Goal: Information Seeking & Learning: Learn about a topic

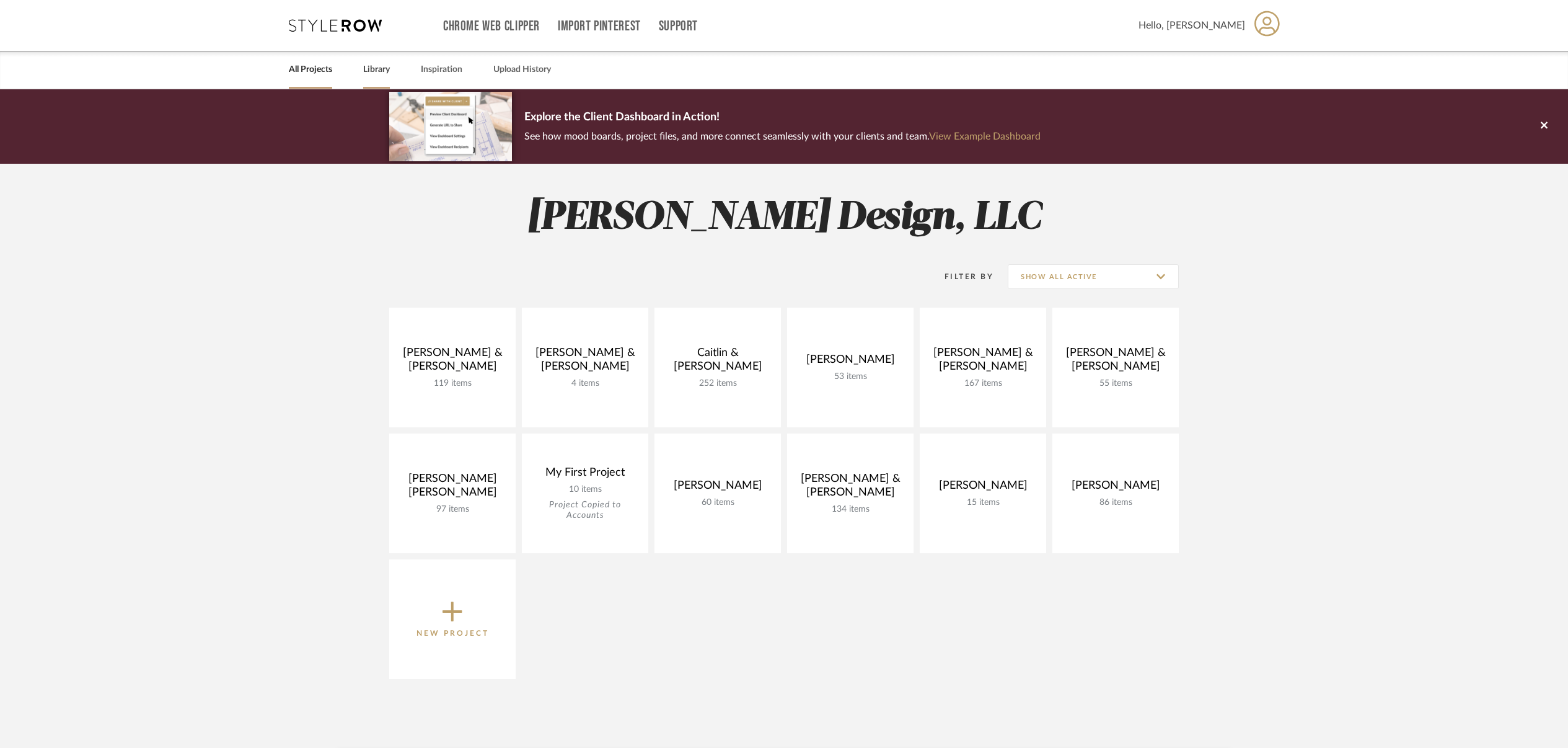
click at [377, 70] on link "Library" at bounding box center [376, 69] width 27 height 17
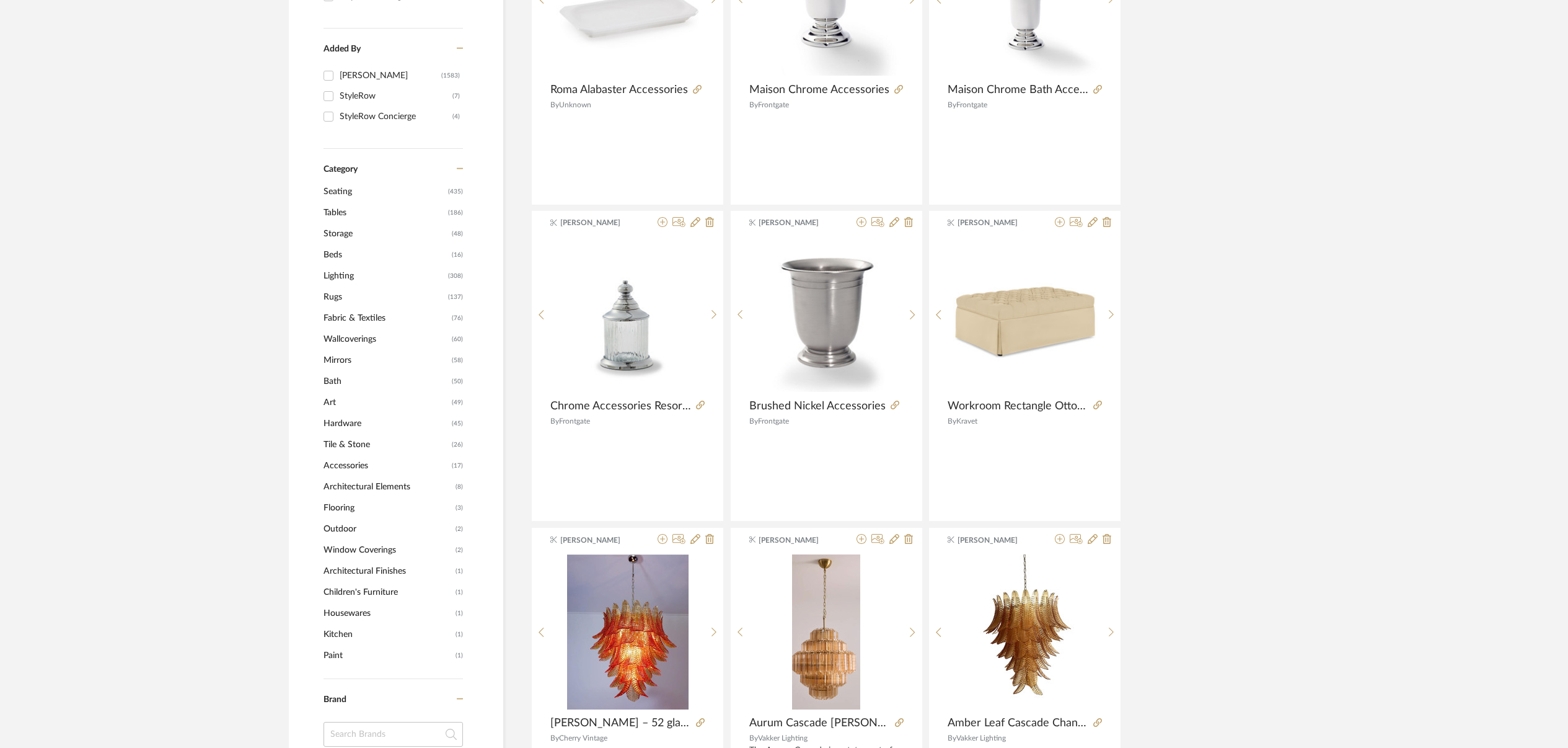
scroll to position [342, 0]
click at [349, 275] on span "Lighting" at bounding box center [384, 276] width 122 height 21
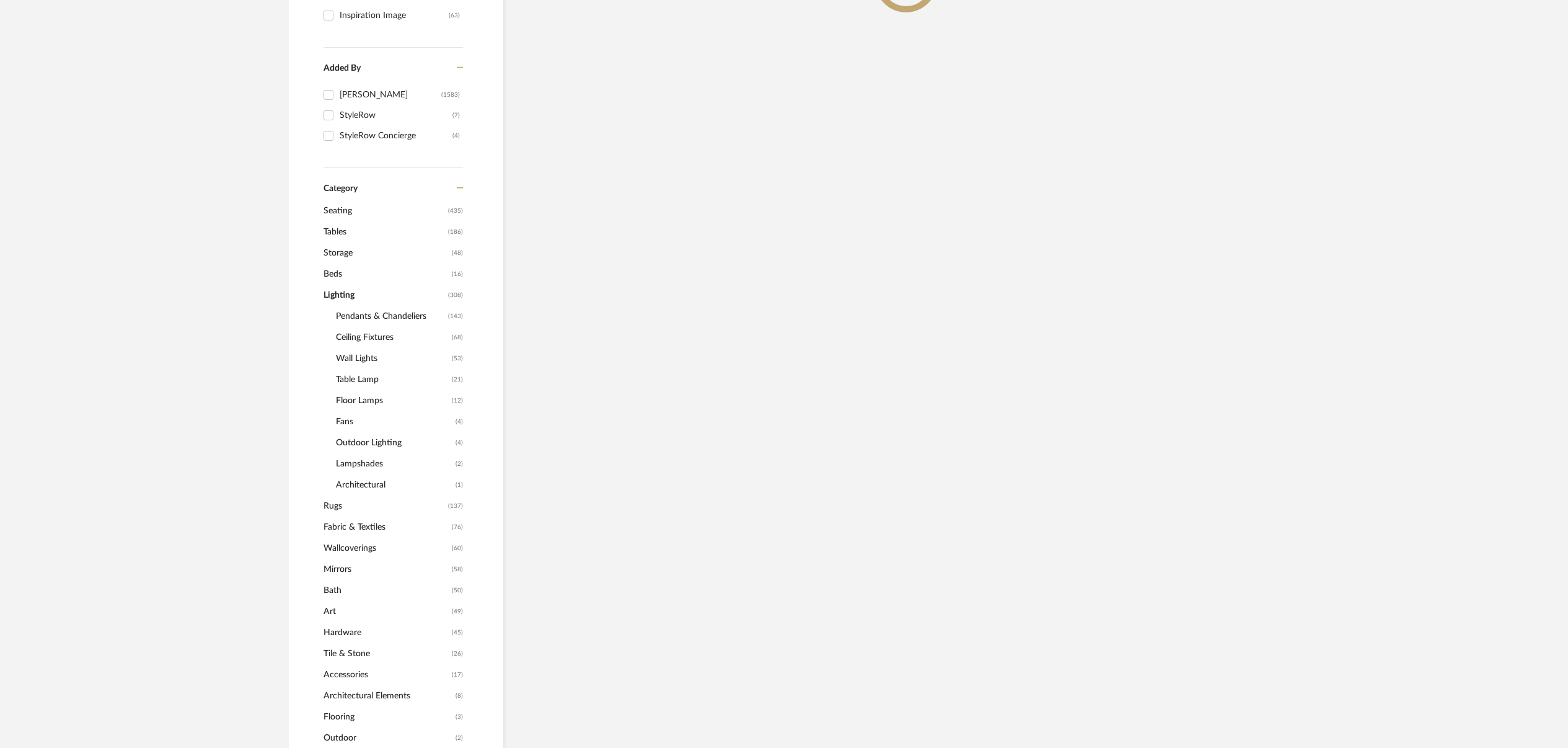
scroll to position [361, 0]
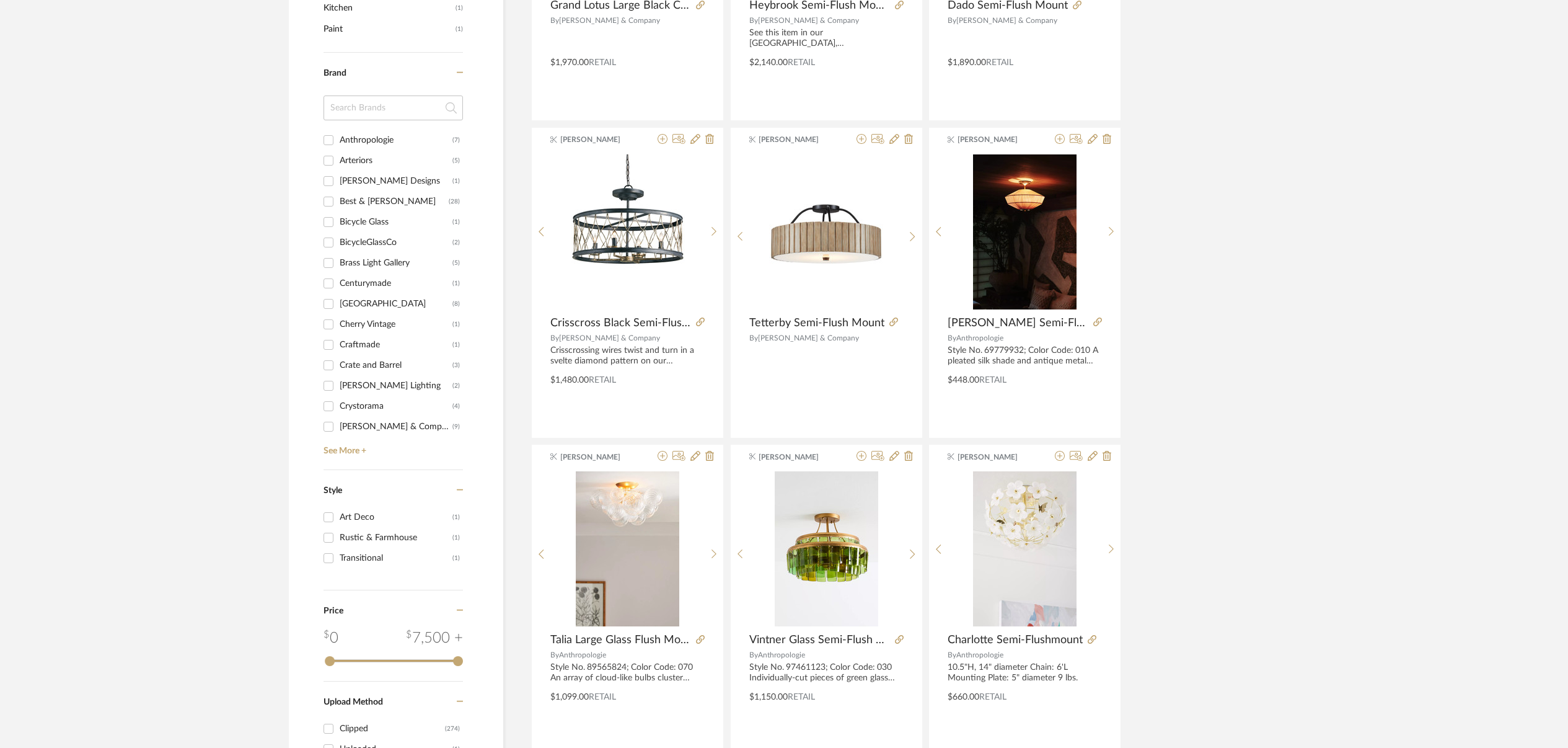
scroll to position [1136, 0]
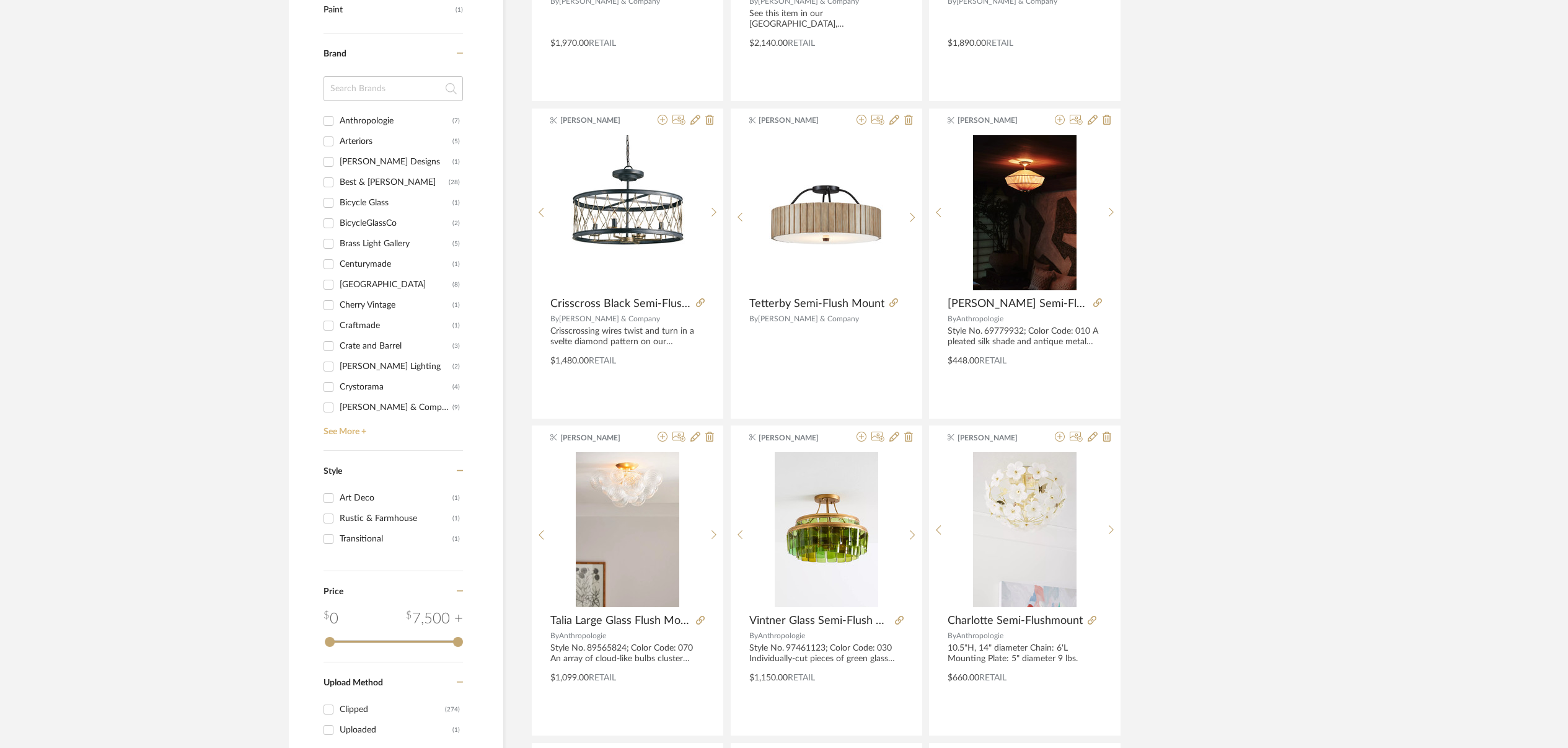
click at [349, 431] on link "See More +" at bounding box center [392, 427] width 143 height 20
click at [328, 339] on input "Currey & Company (9)" at bounding box center [328, 339] width 20 height 20
checkbox input "true"
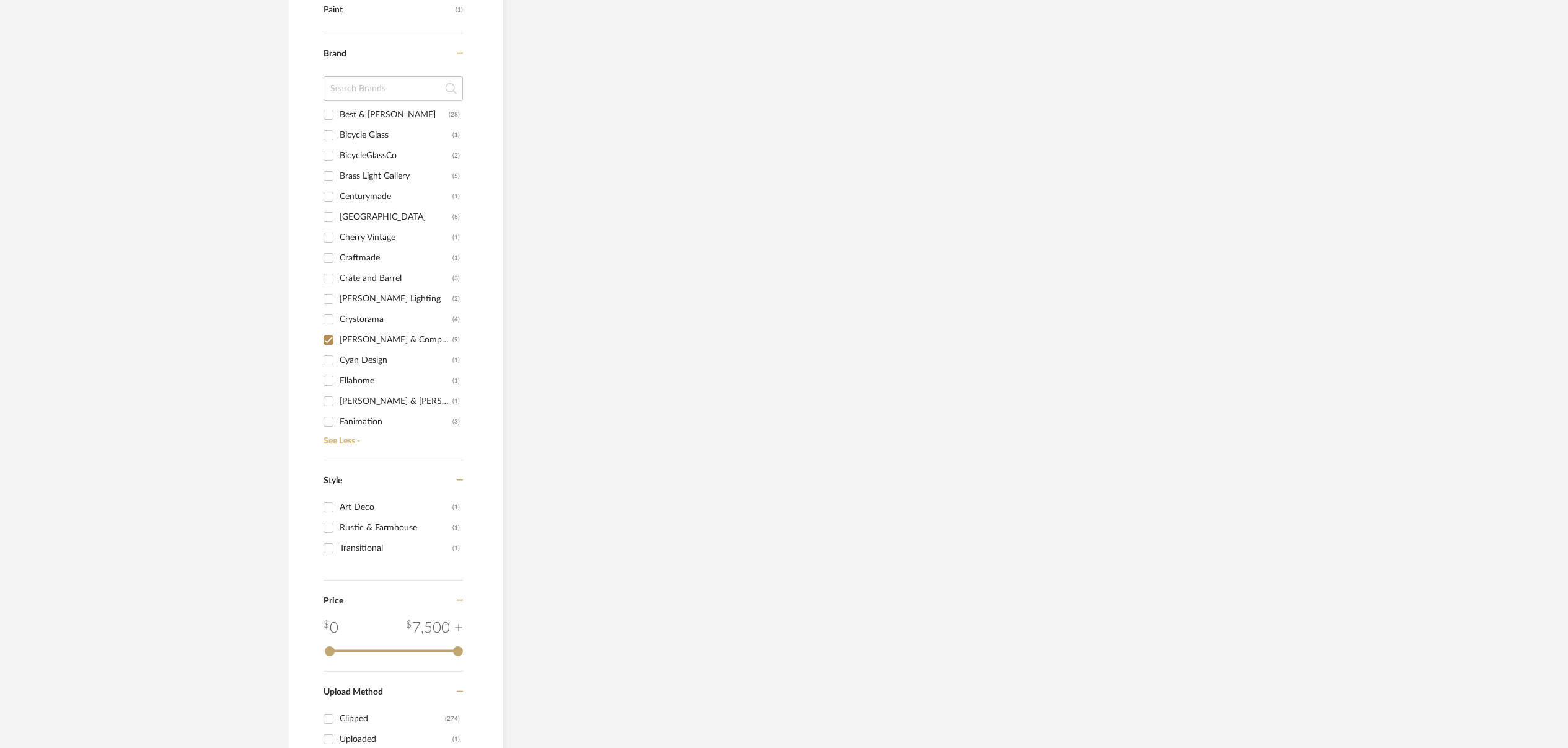
scroll to position [603, 0]
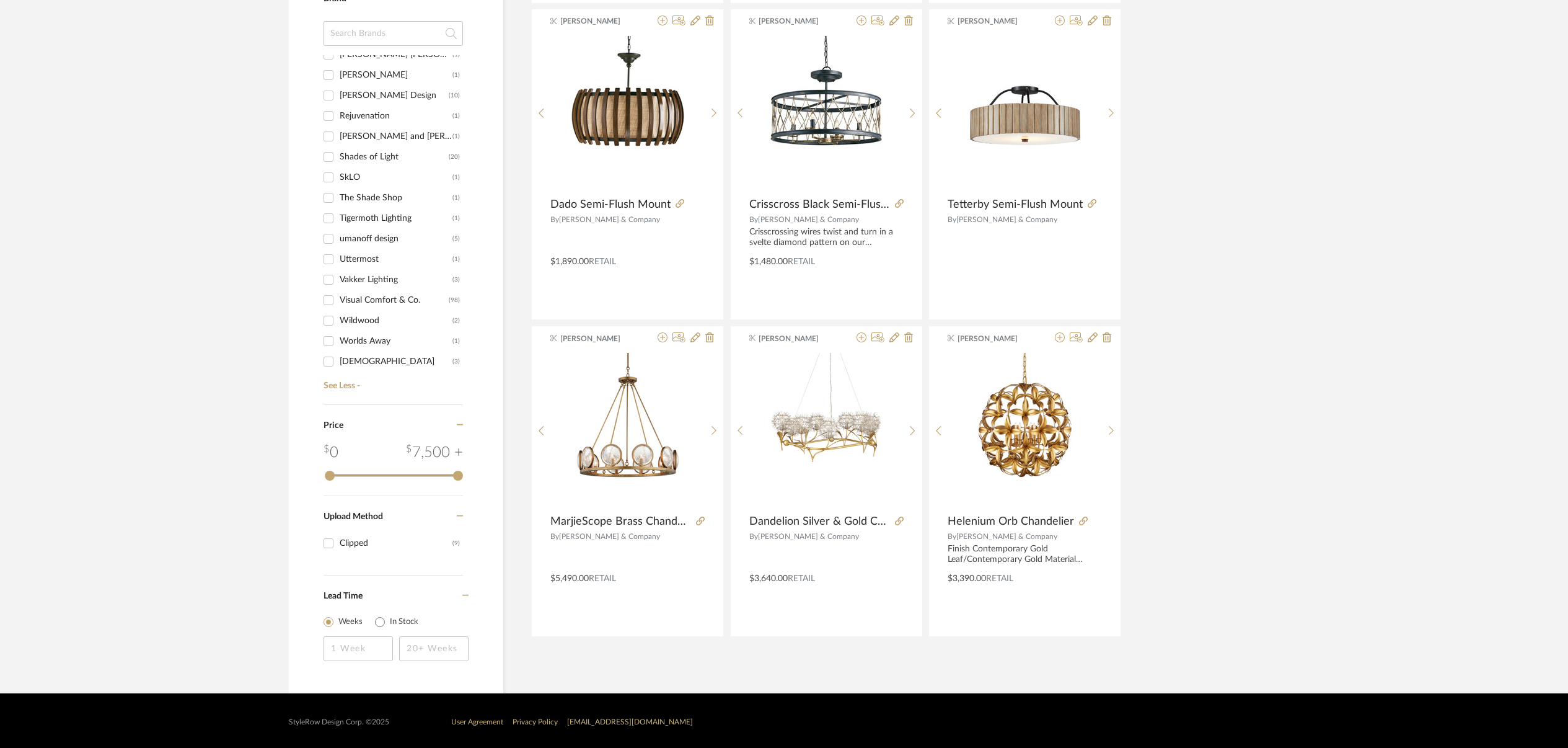
scroll to position [600, 0]
click at [328, 296] on input "Visual Comfort & Co. (98)" at bounding box center [328, 300] width 20 height 20
checkbox input "true"
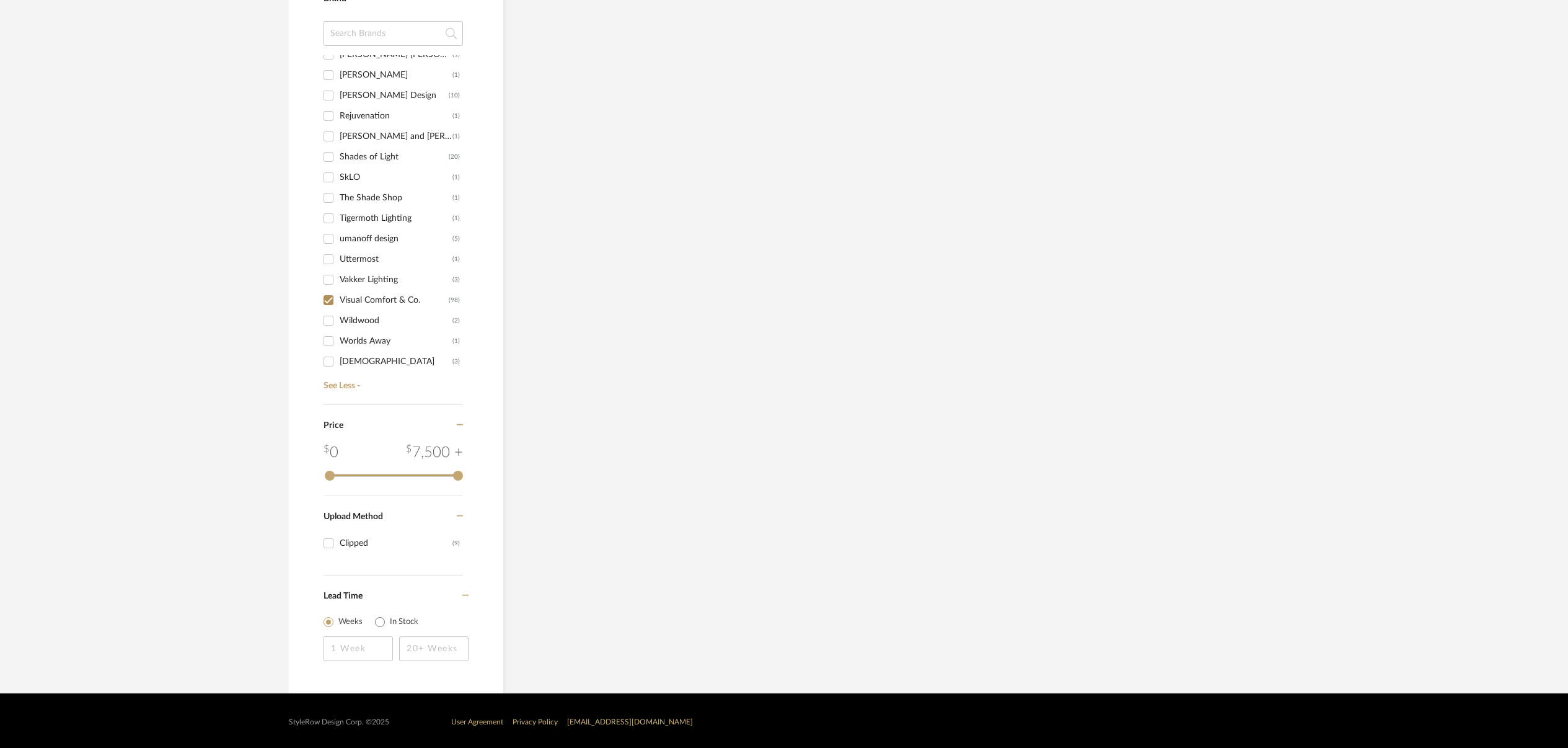
scroll to position [643, 0]
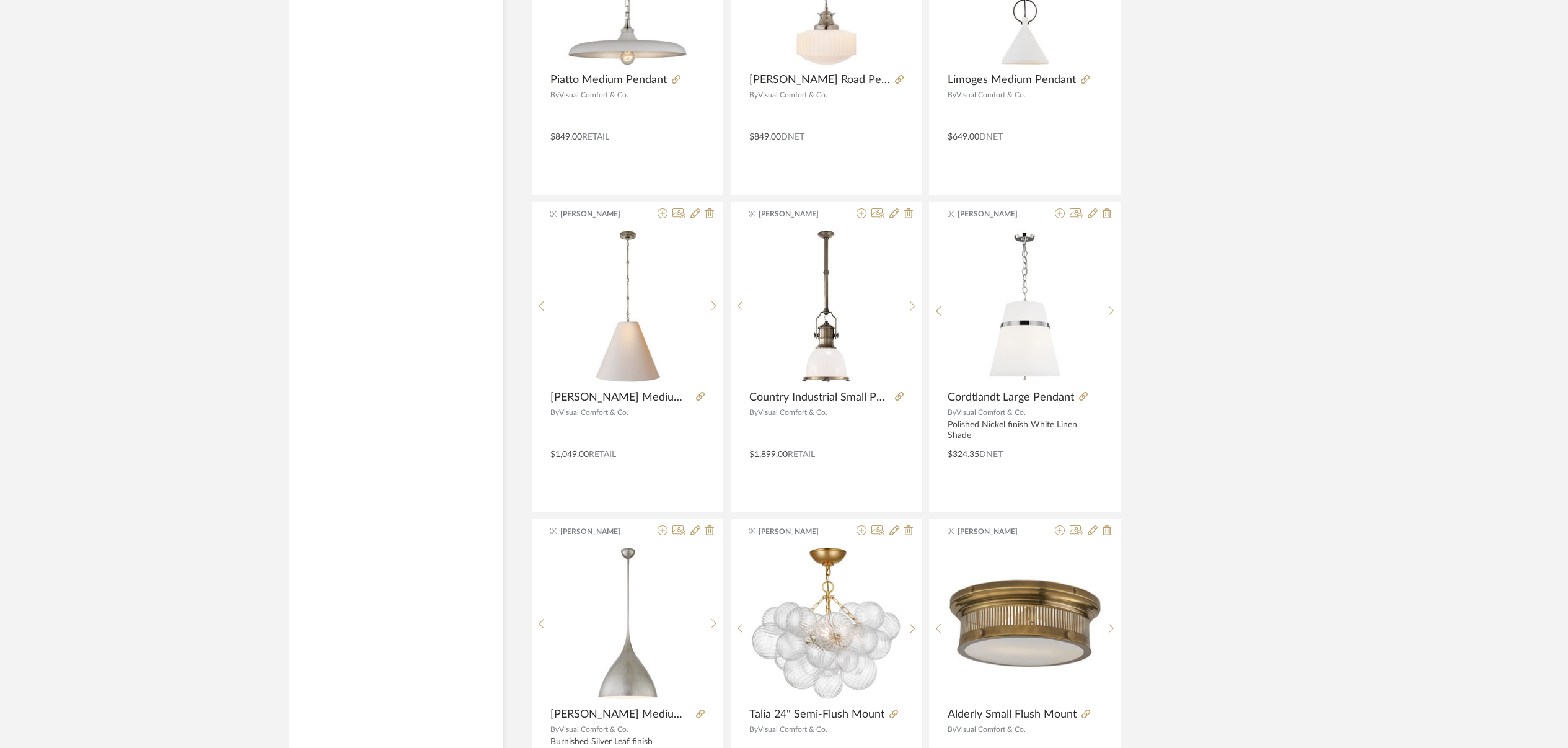
scroll to position [1612, 0]
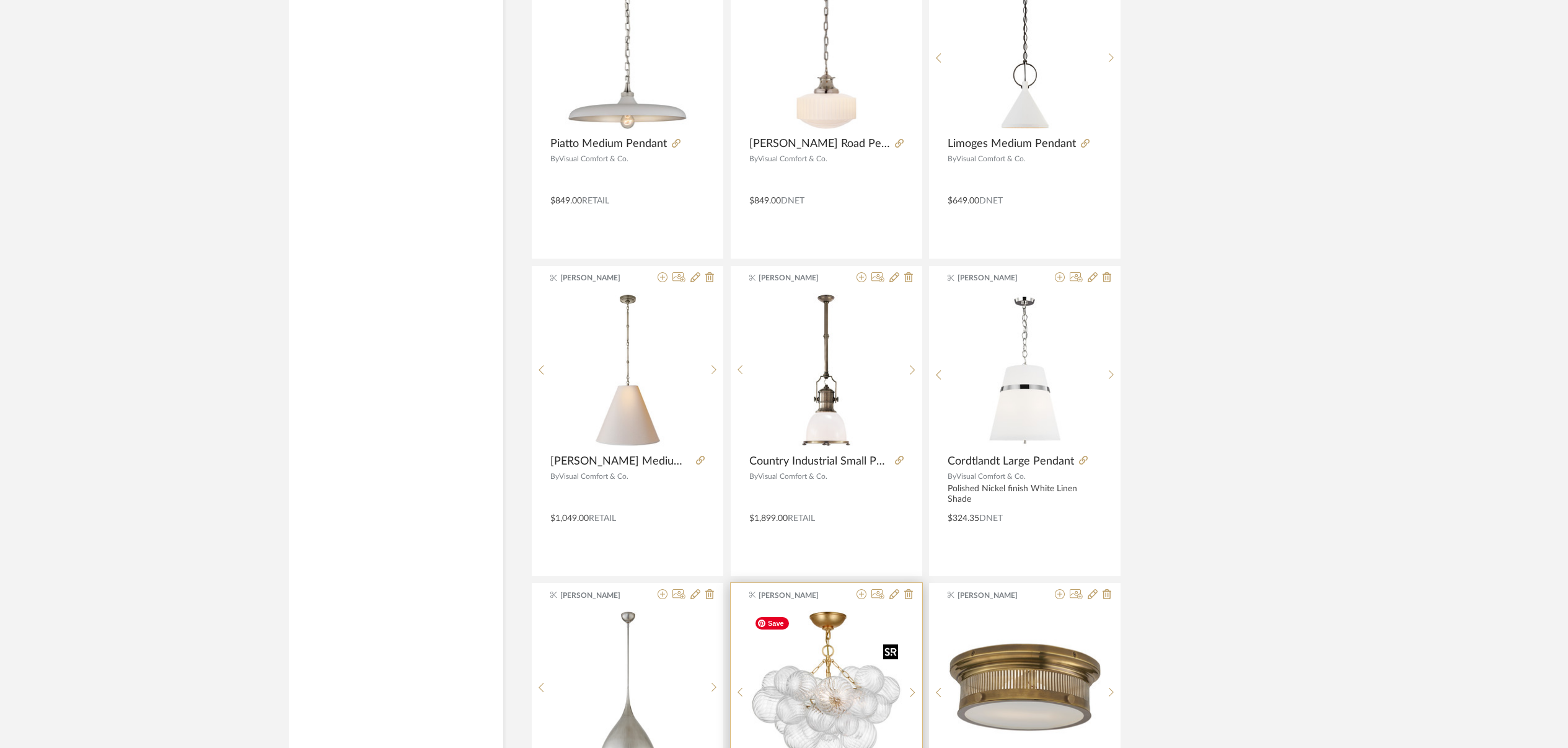
click at [856, 643] on img "0" at bounding box center [826, 687] width 154 height 154
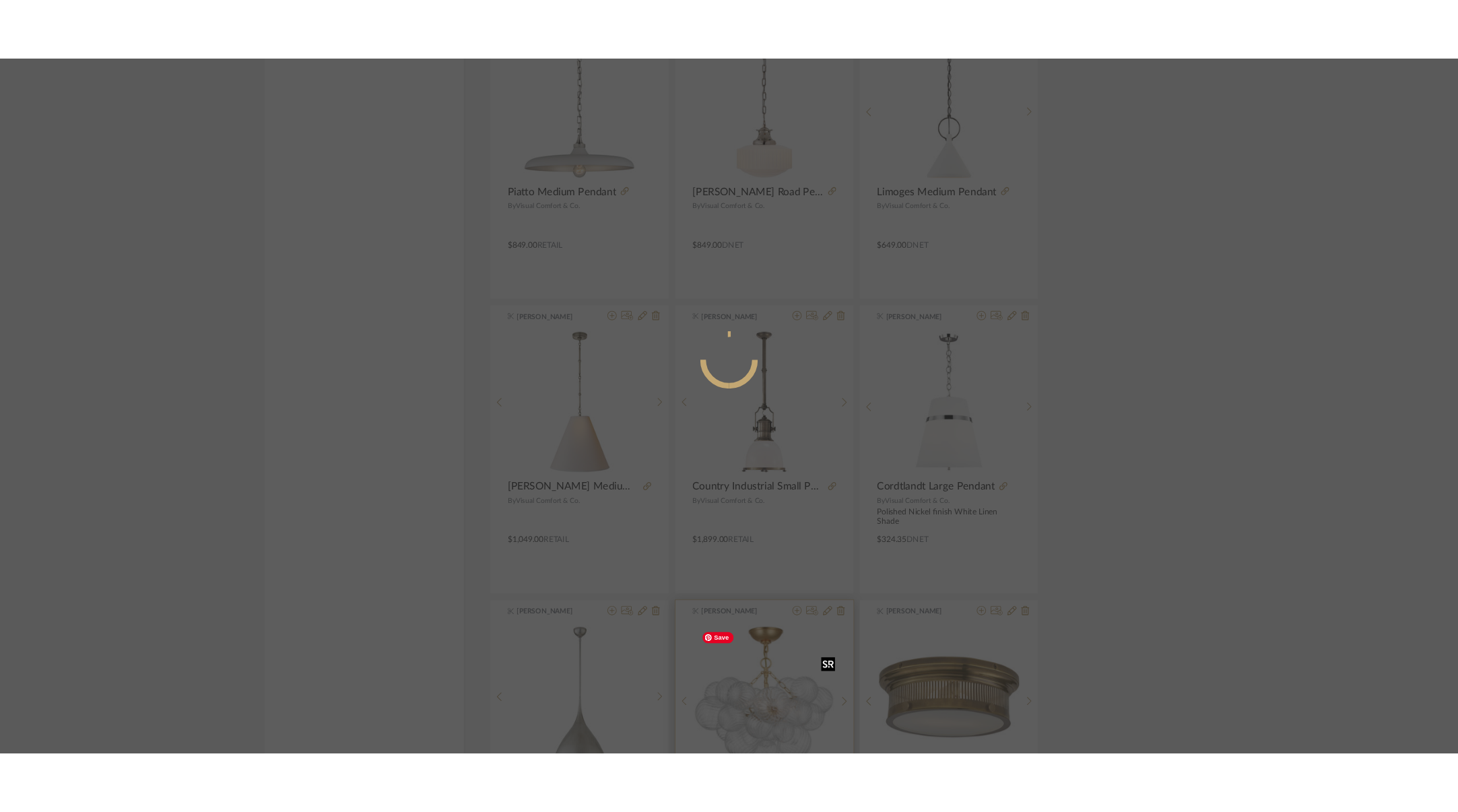
scroll to position [0, 0]
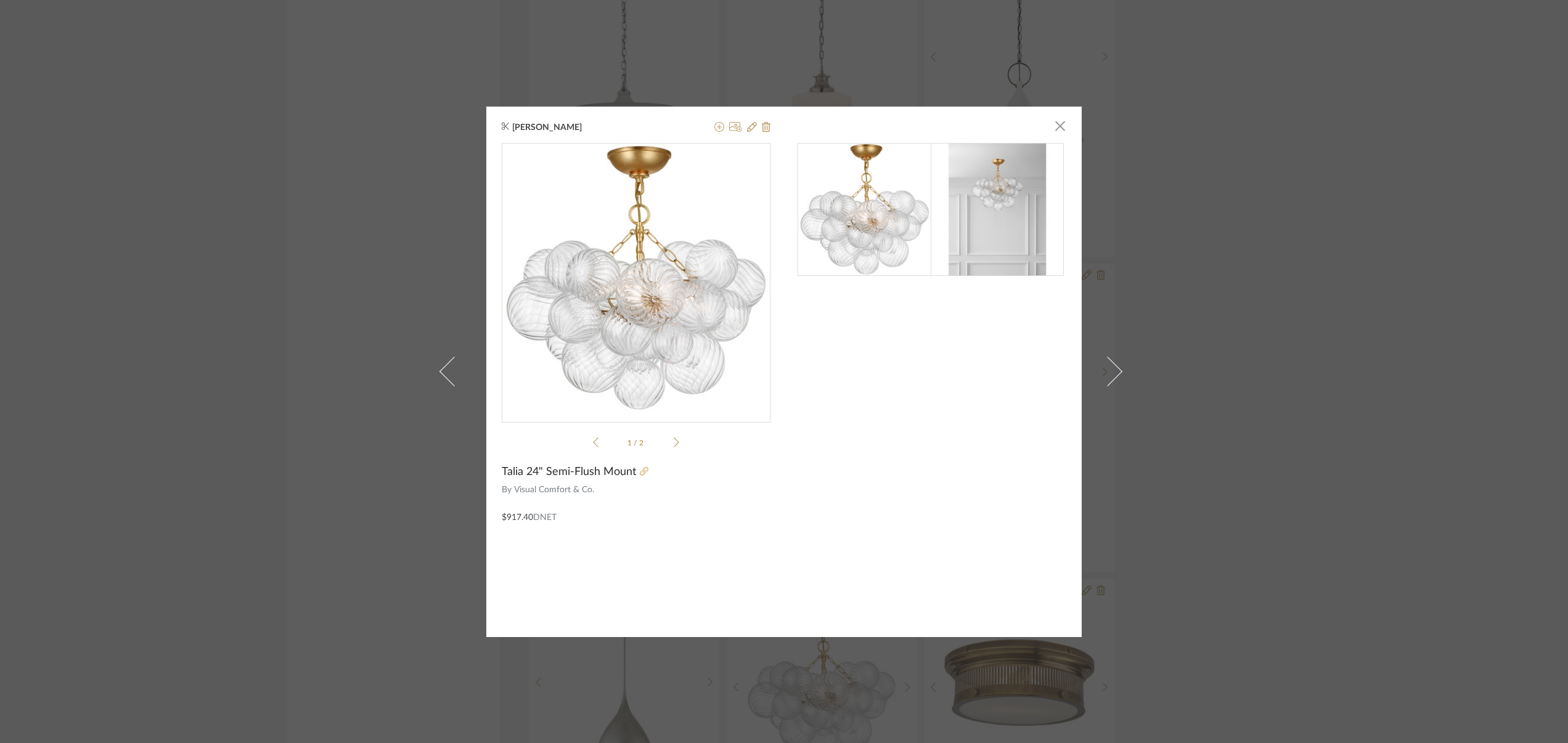
click at [640, 473] on icon at bounding box center [644, 471] width 9 height 9
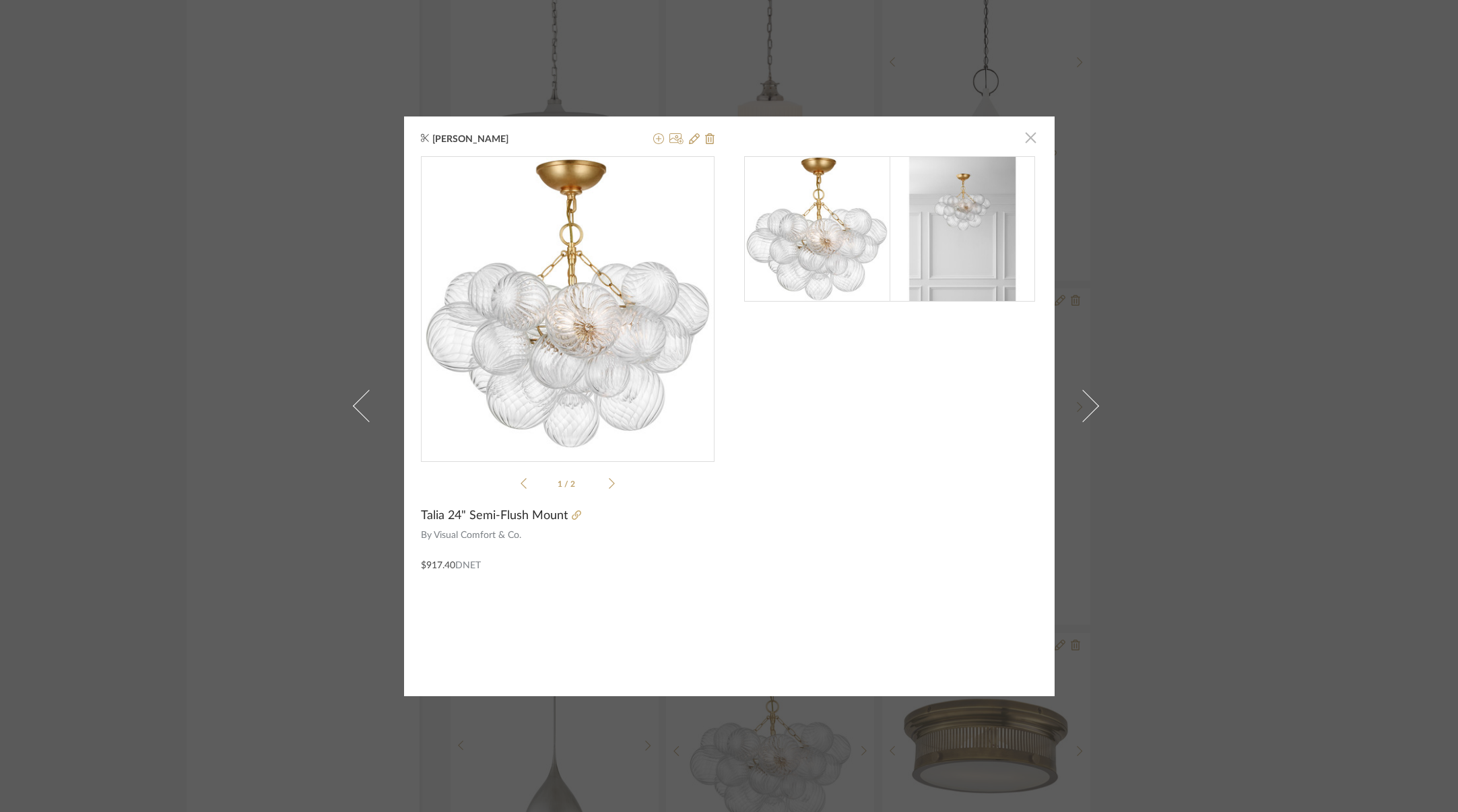
click at [1026, 141] on span "button" at bounding box center [1031, 138] width 27 height 27
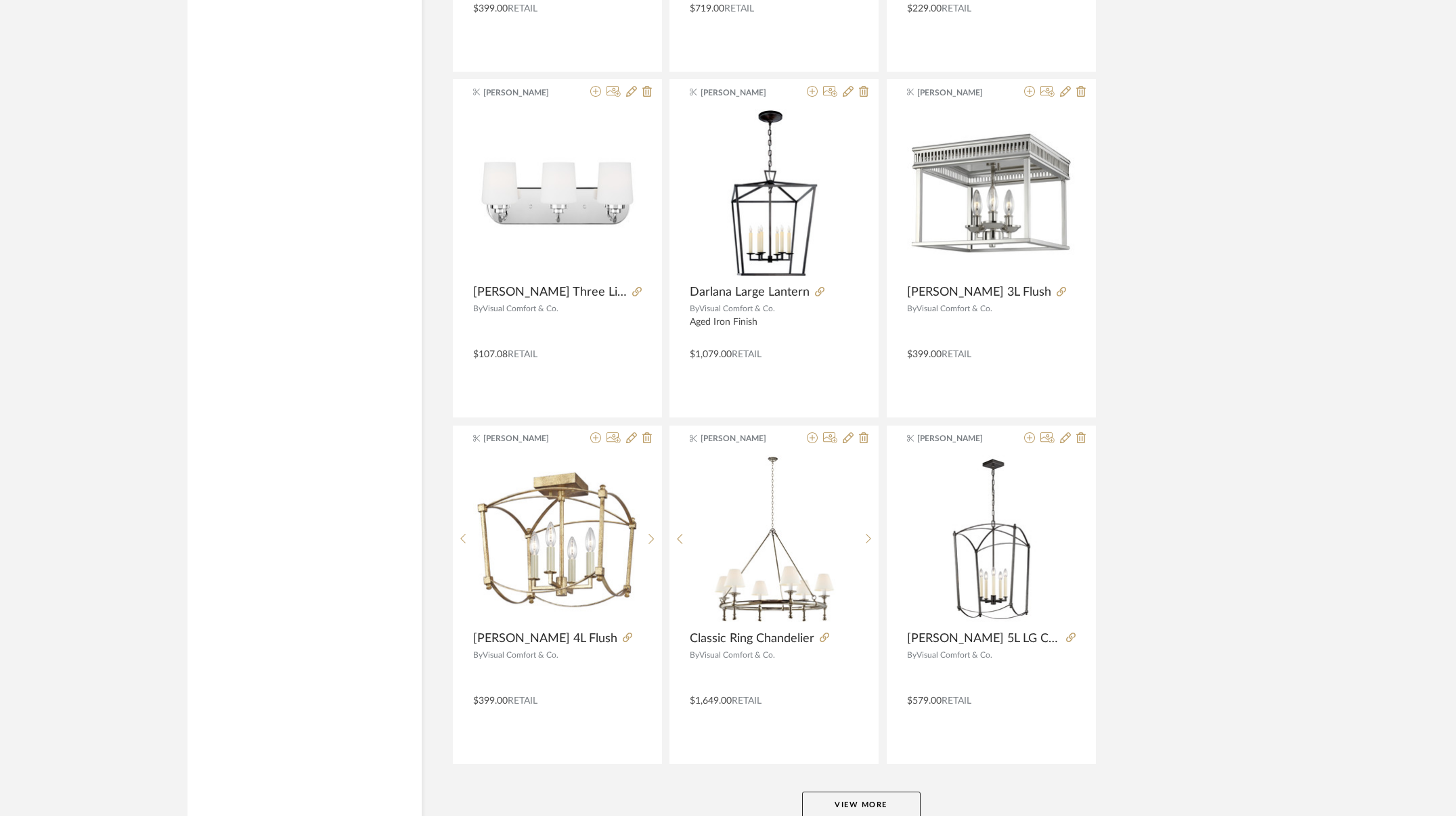
scroll to position [3791, 0]
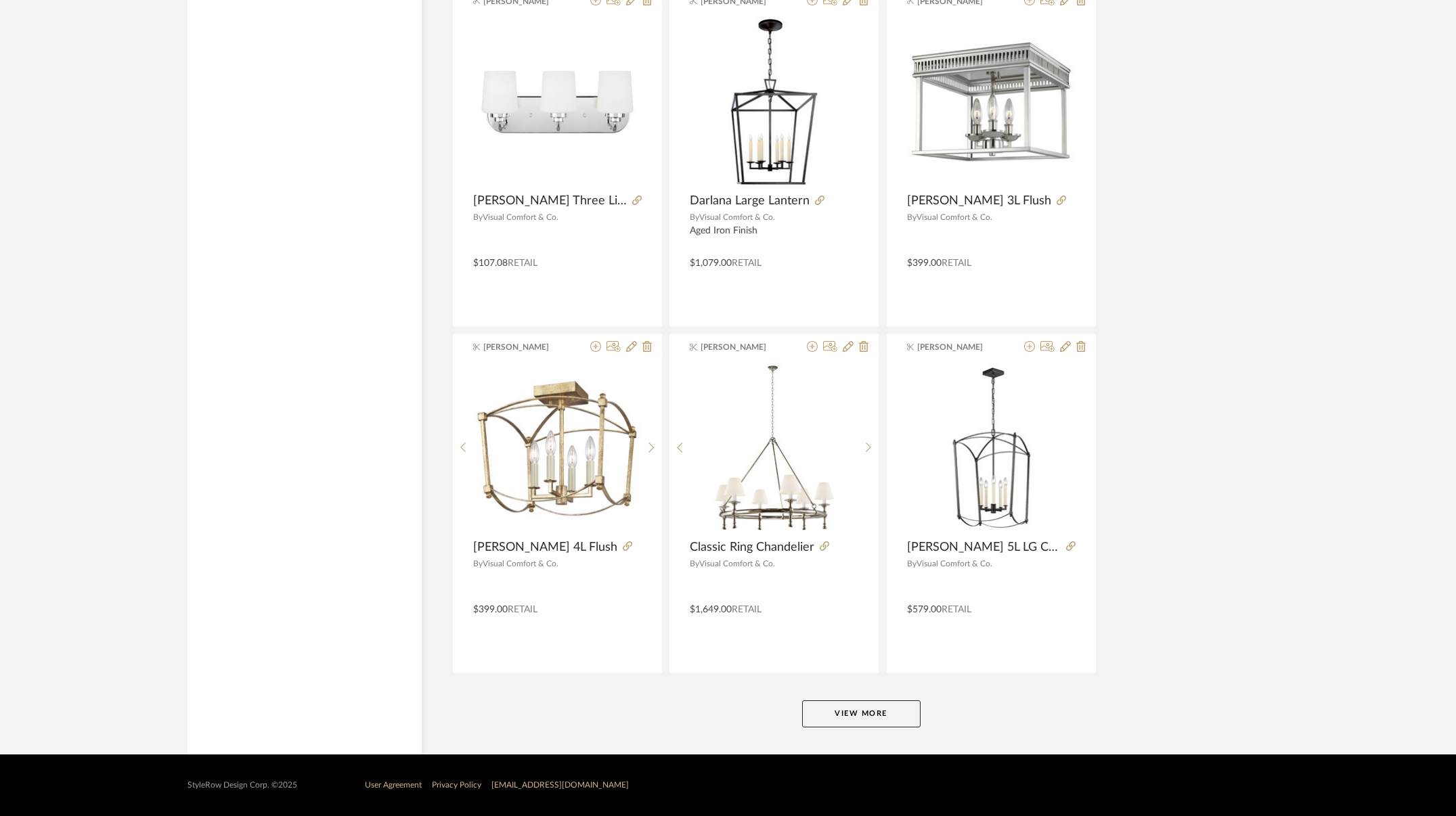
click at [865, 708] on button "View More" at bounding box center [862, 714] width 119 height 27
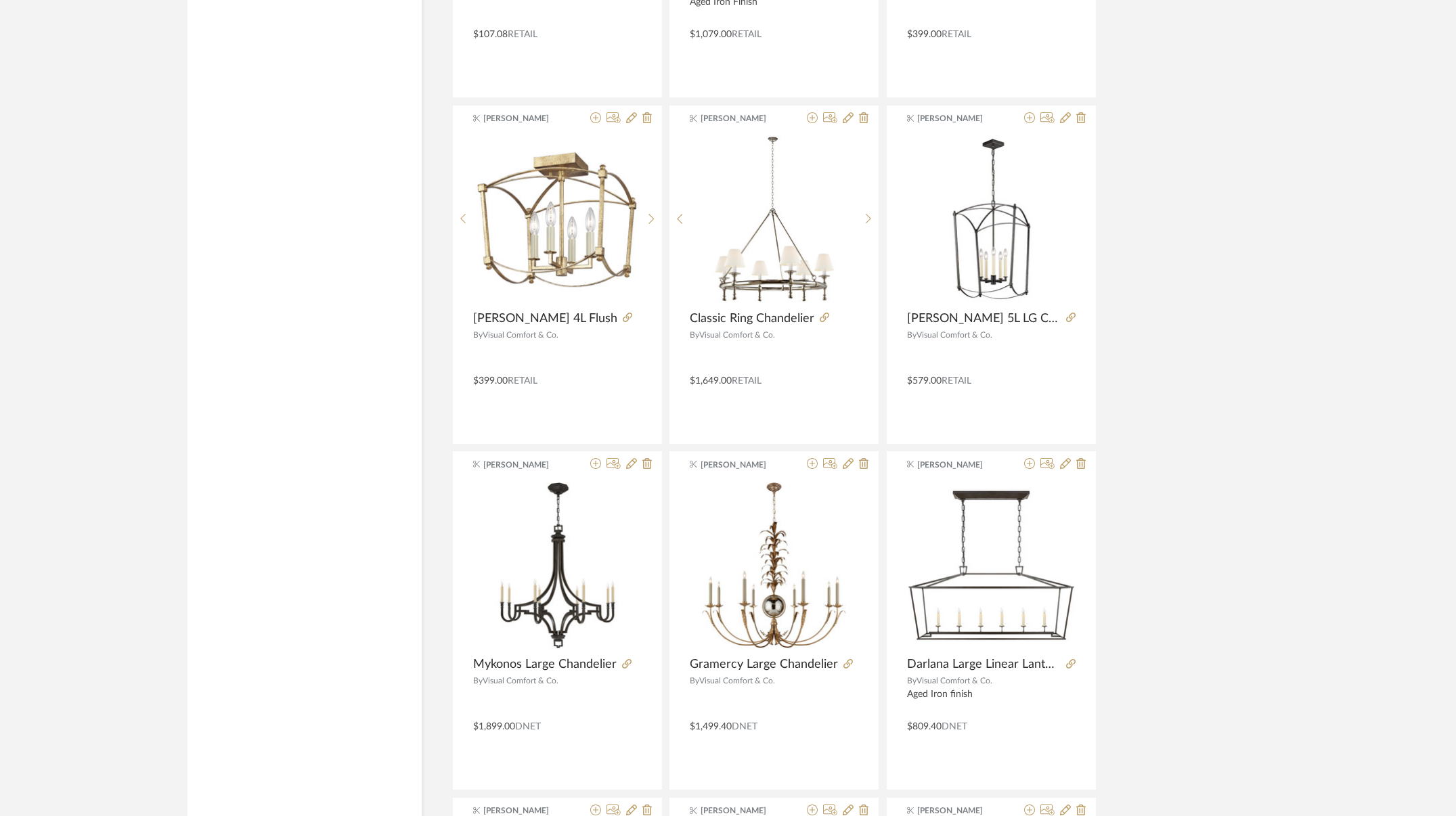
scroll to position [4282, 0]
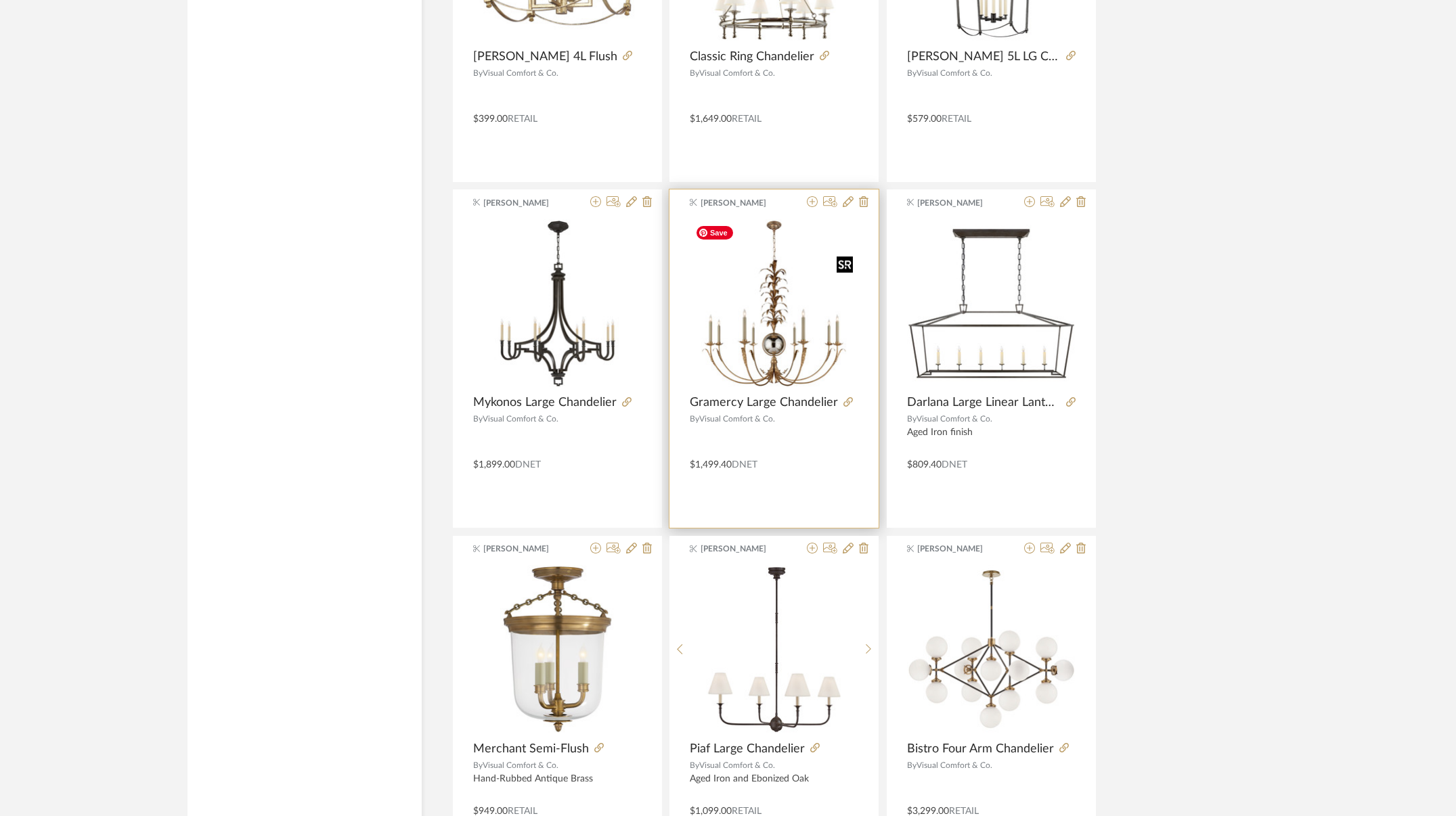
click at [764, 345] on img "0" at bounding box center [773, 303] width 168 height 168
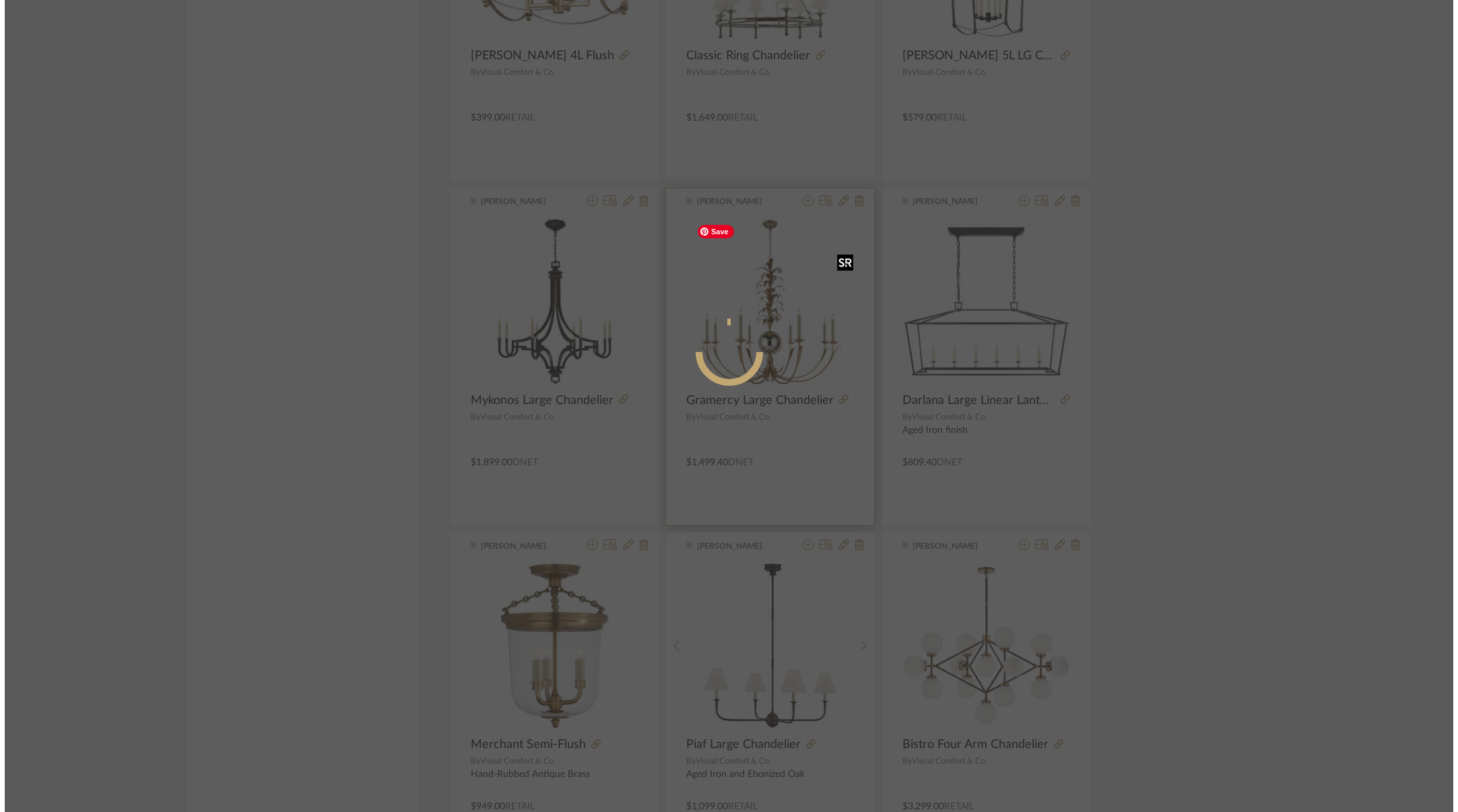
scroll to position [0, 0]
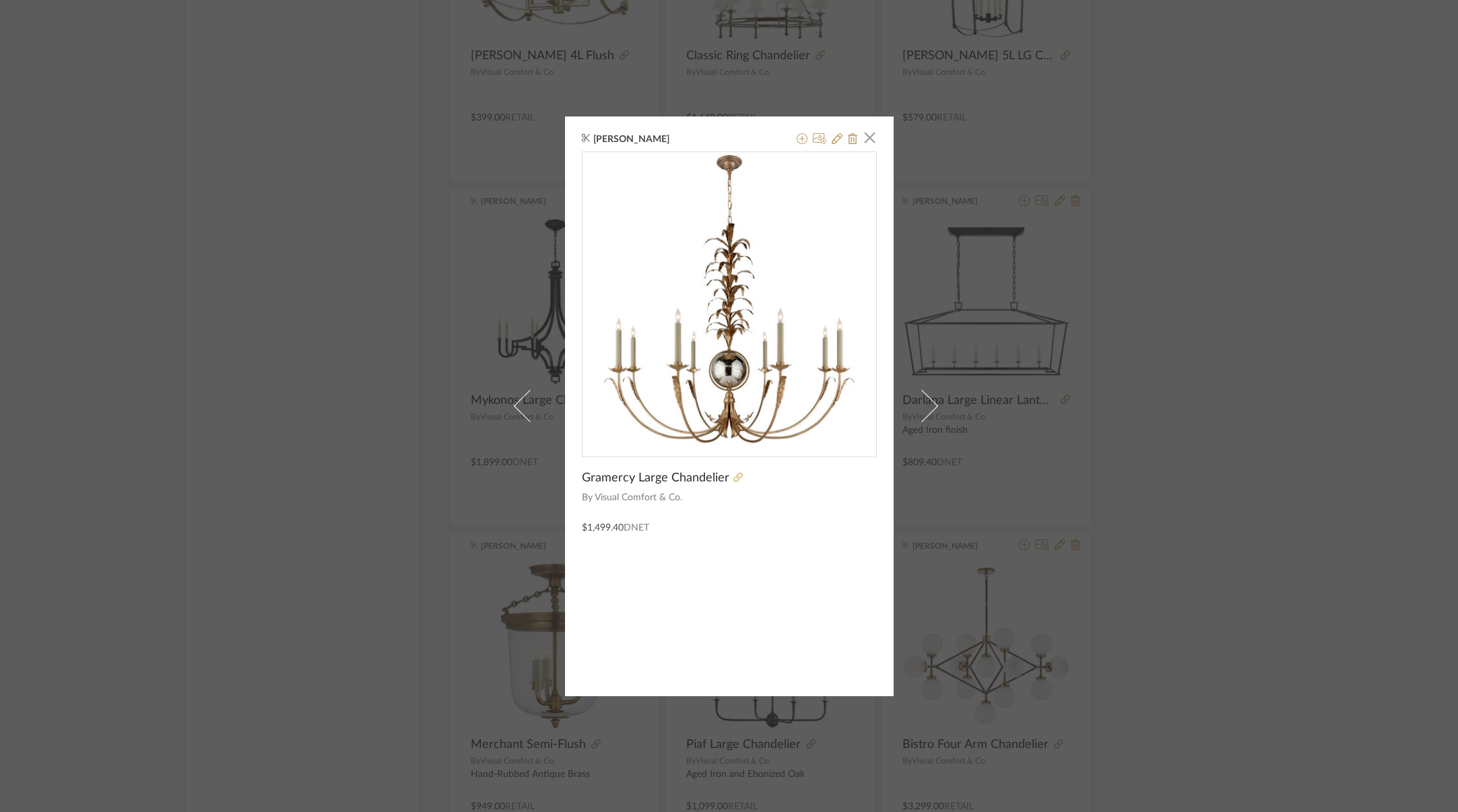
click at [733, 479] on icon at bounding box center [737, 477] width 10 height 10
click at [869, 138] on span "button" at bounding box center [870, 138] width 27 height 27
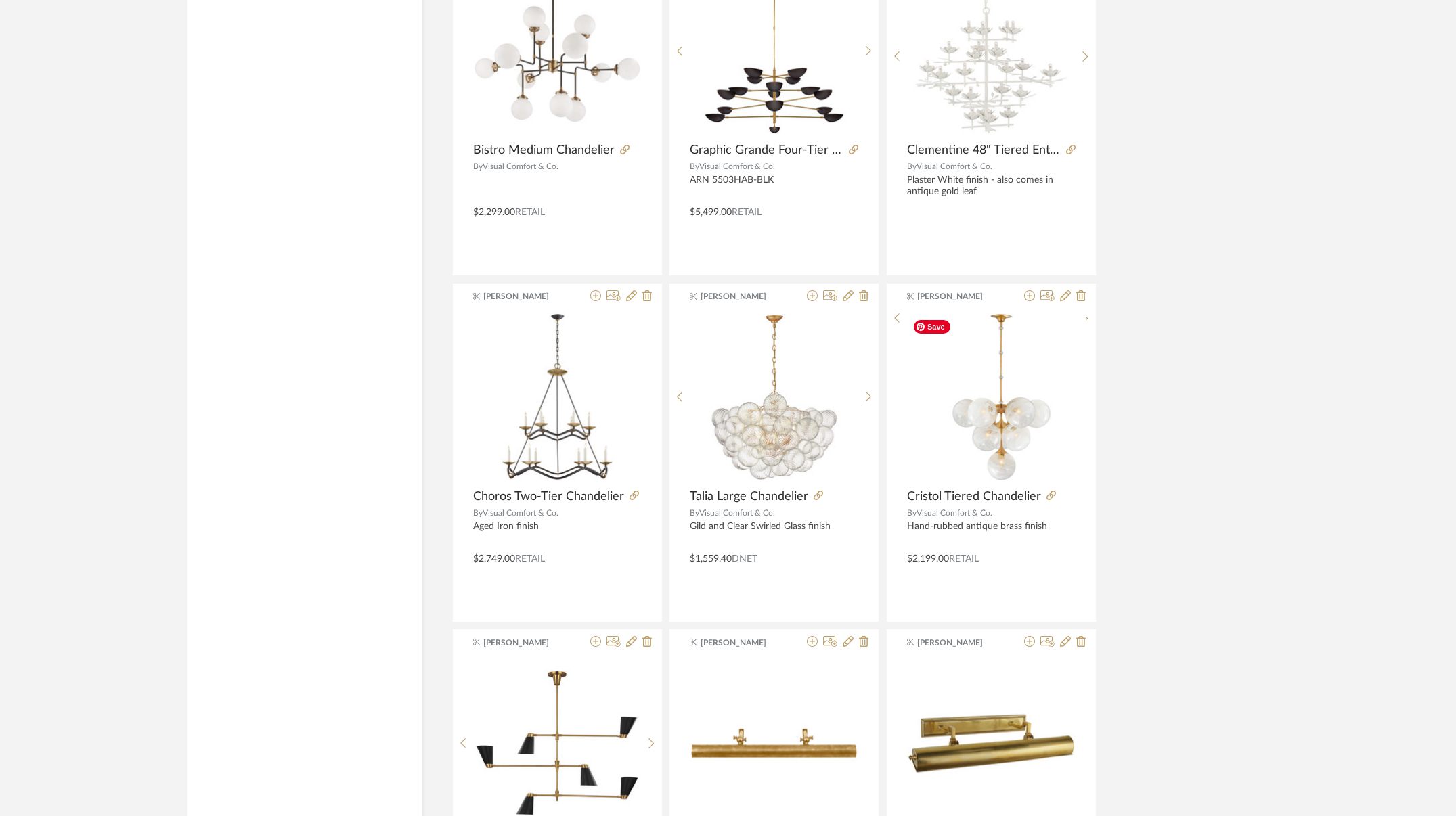
scroll to position [5232, 0]
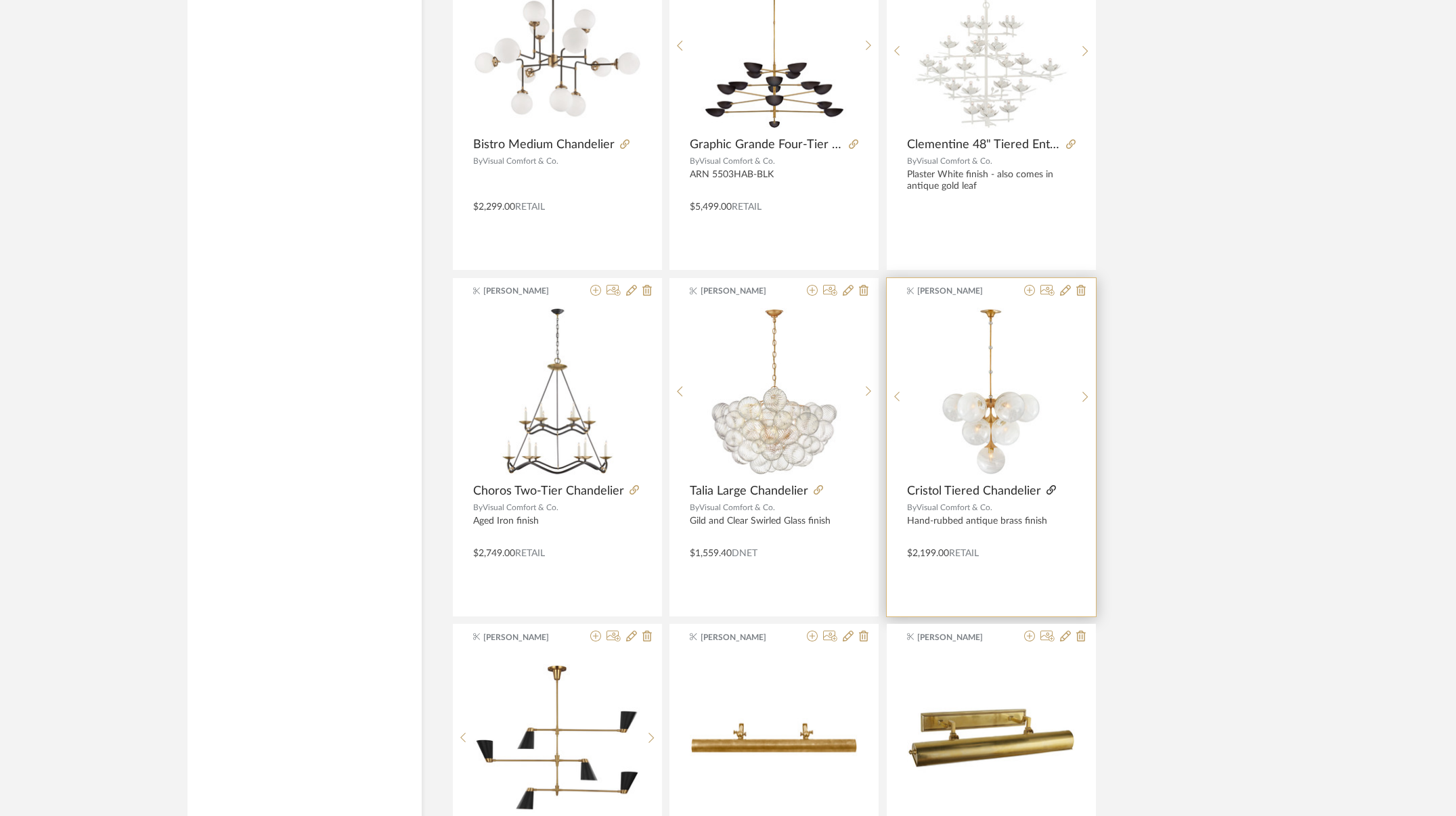
click at [1046, 490] on icon at bounding box center [1051, 490] width 10 height 10
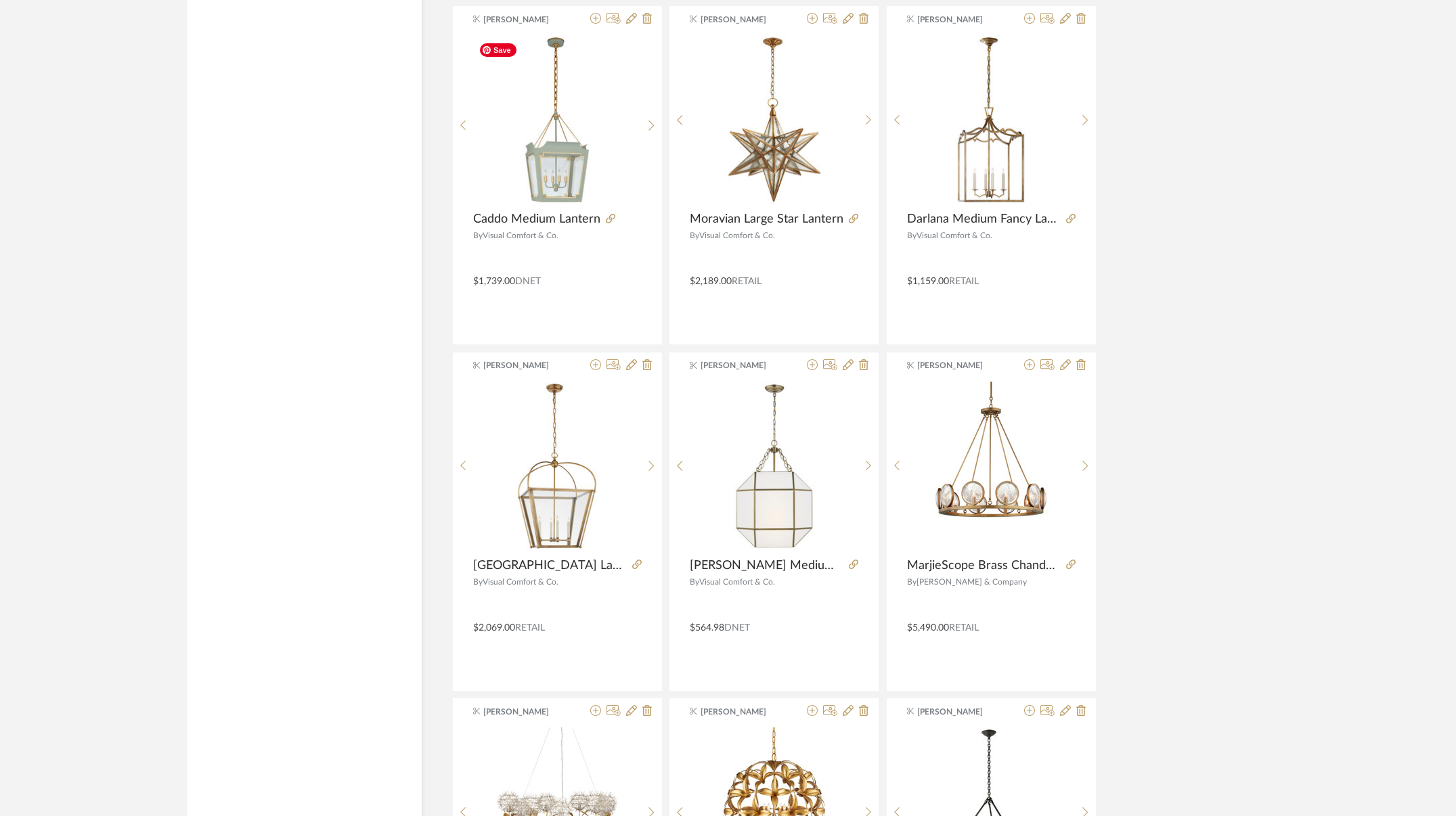
scroll to position [6566, 0]
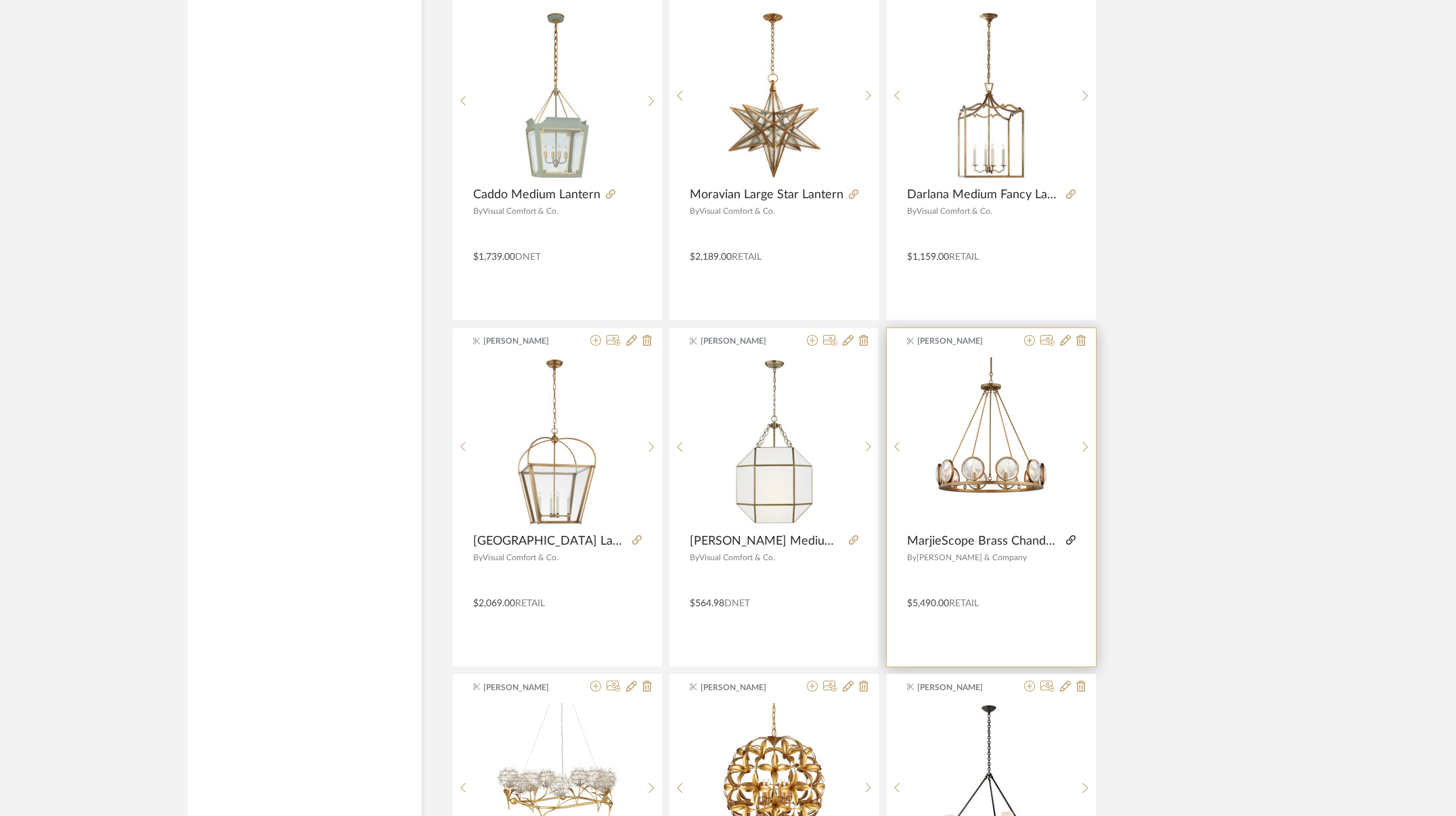
click at [1070, 539] on icon at bounding box center [1070, 539] width 10 height 10
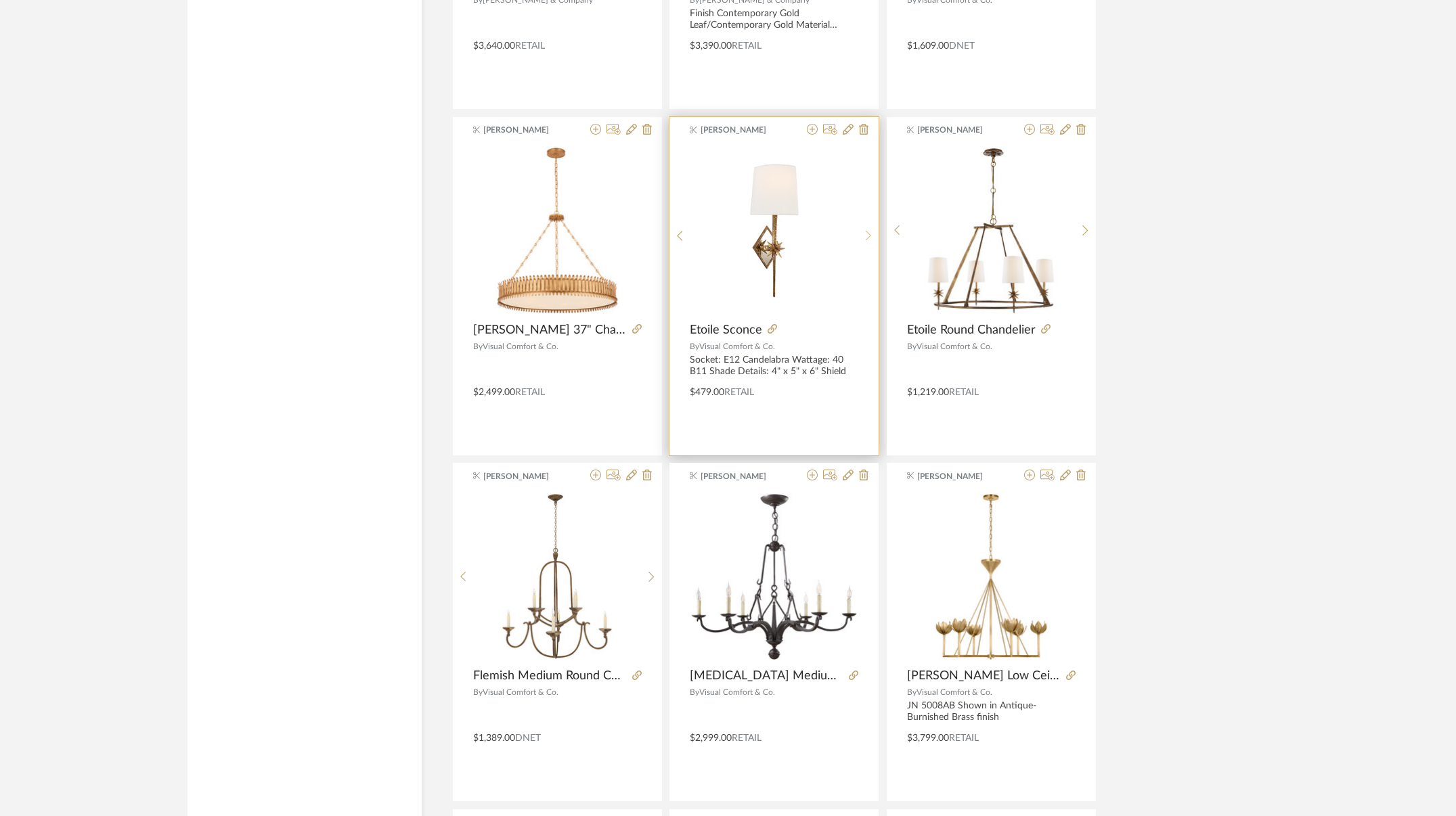
scroll to position [7488, 0]
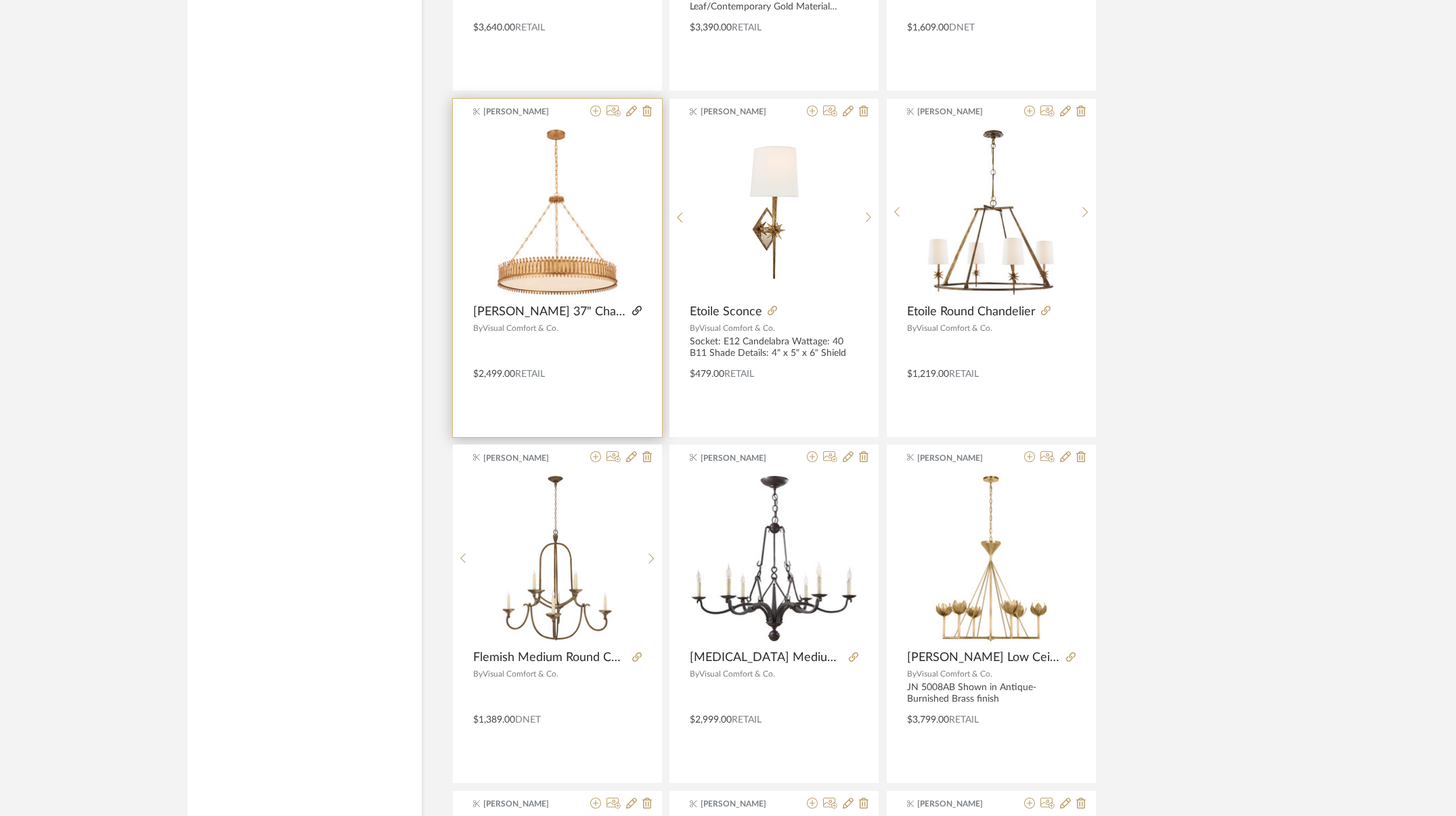
click at [632, 312] on icon at bounding box center [637, 310] width 10 height 10
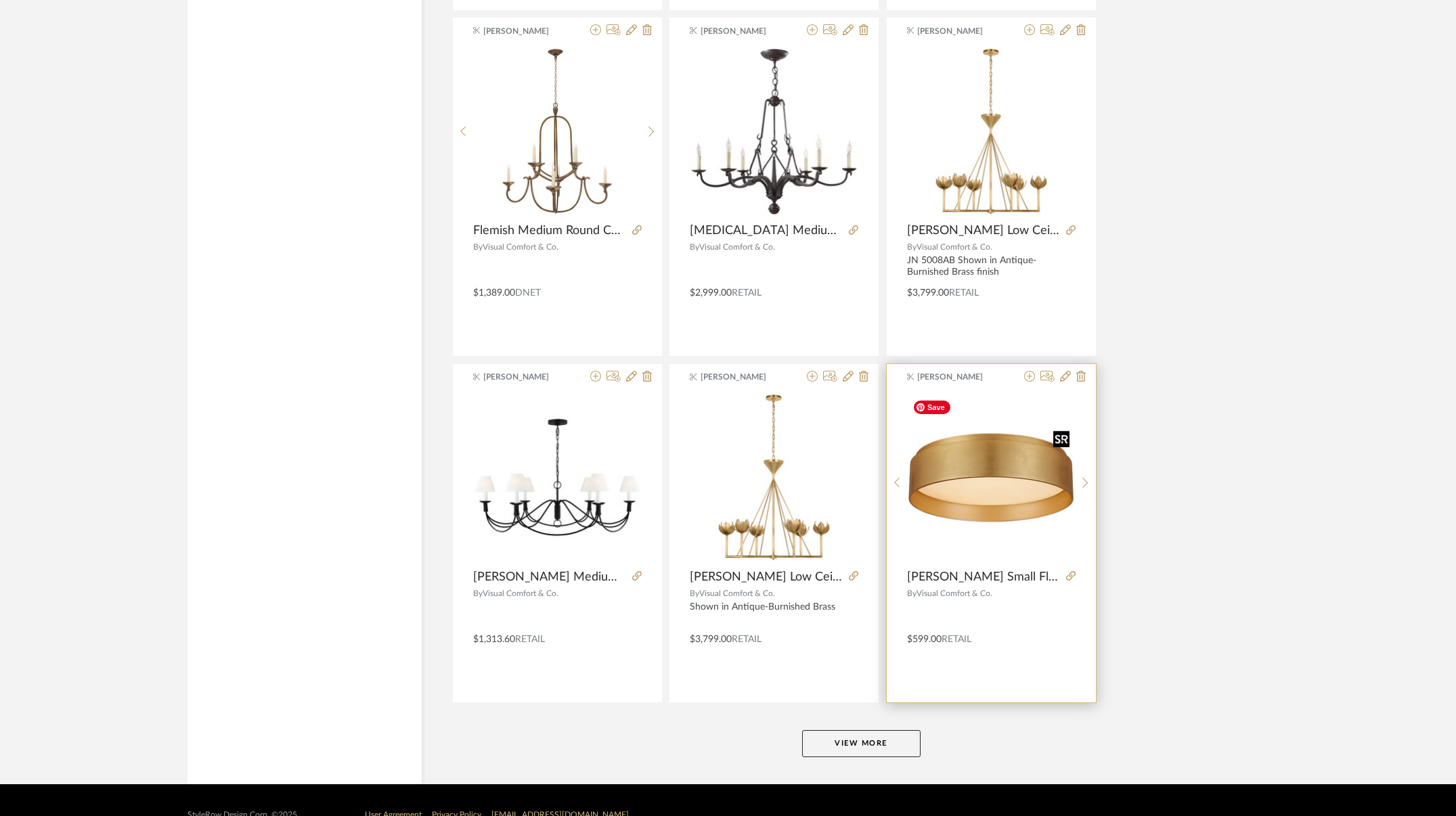
scroll to position [7944, 0]
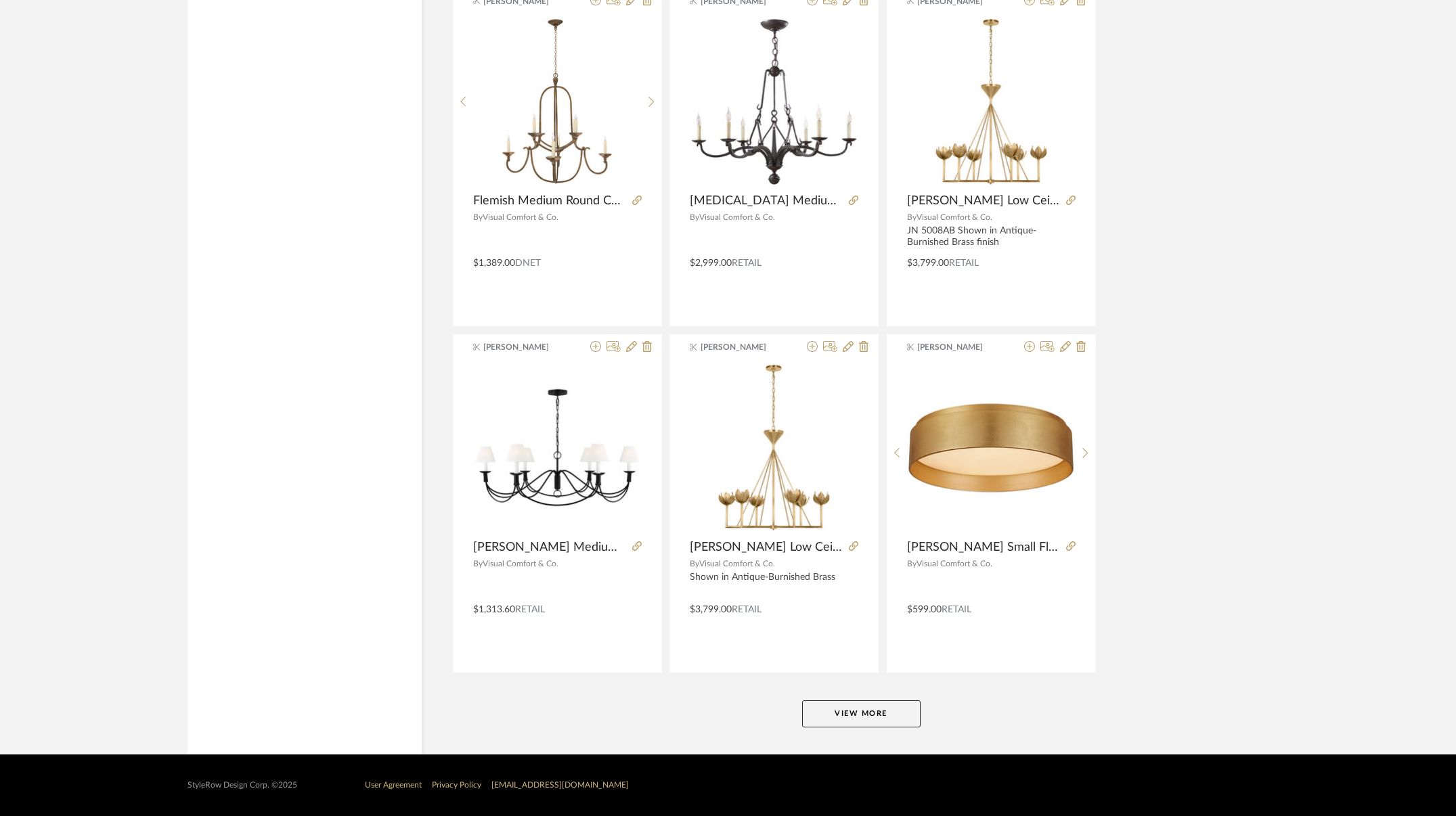
click at [850, 709] on button "View More" at bounding box center [862, 714] width 119 height 27
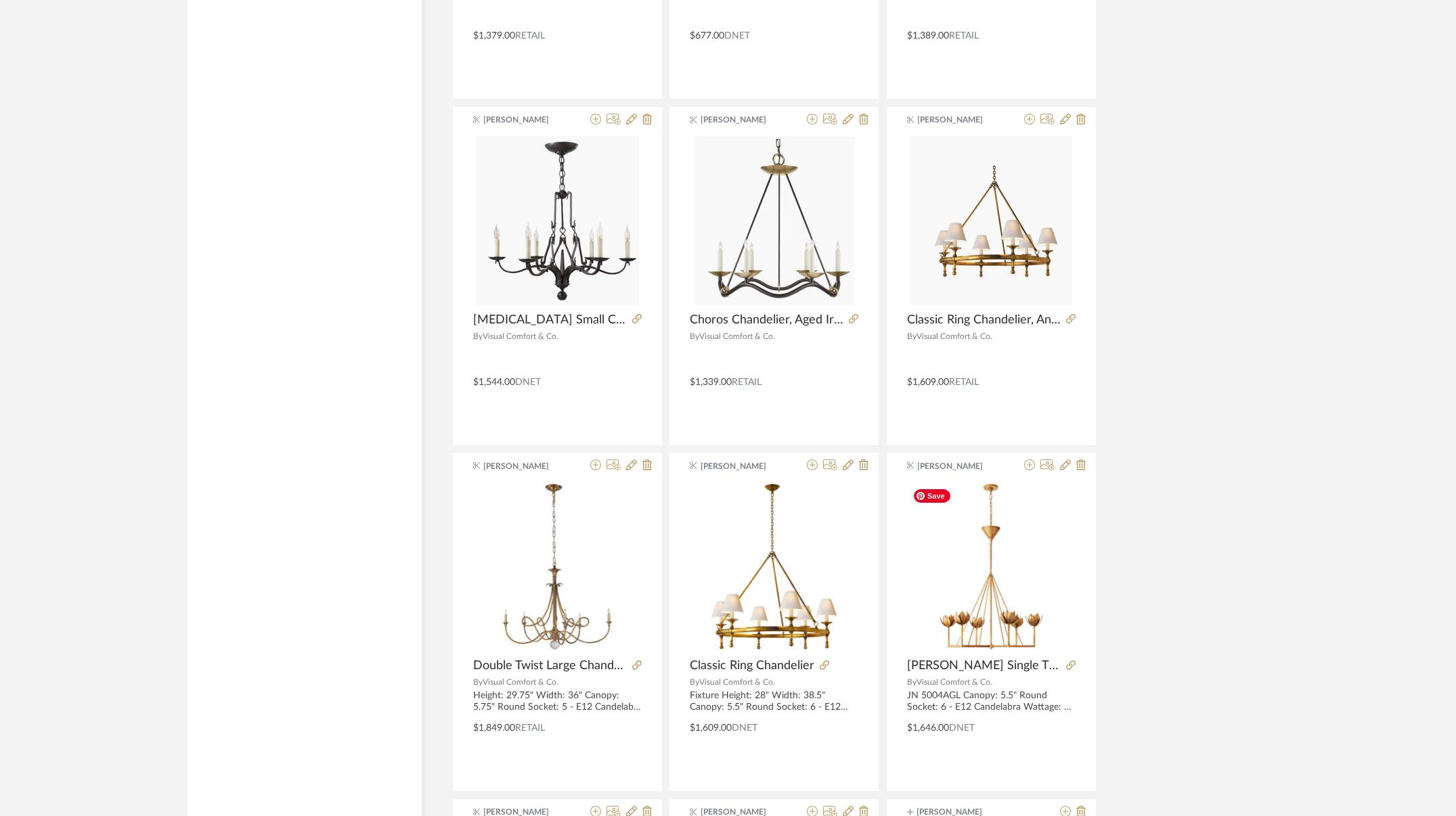
scroll to position [11235, 0]
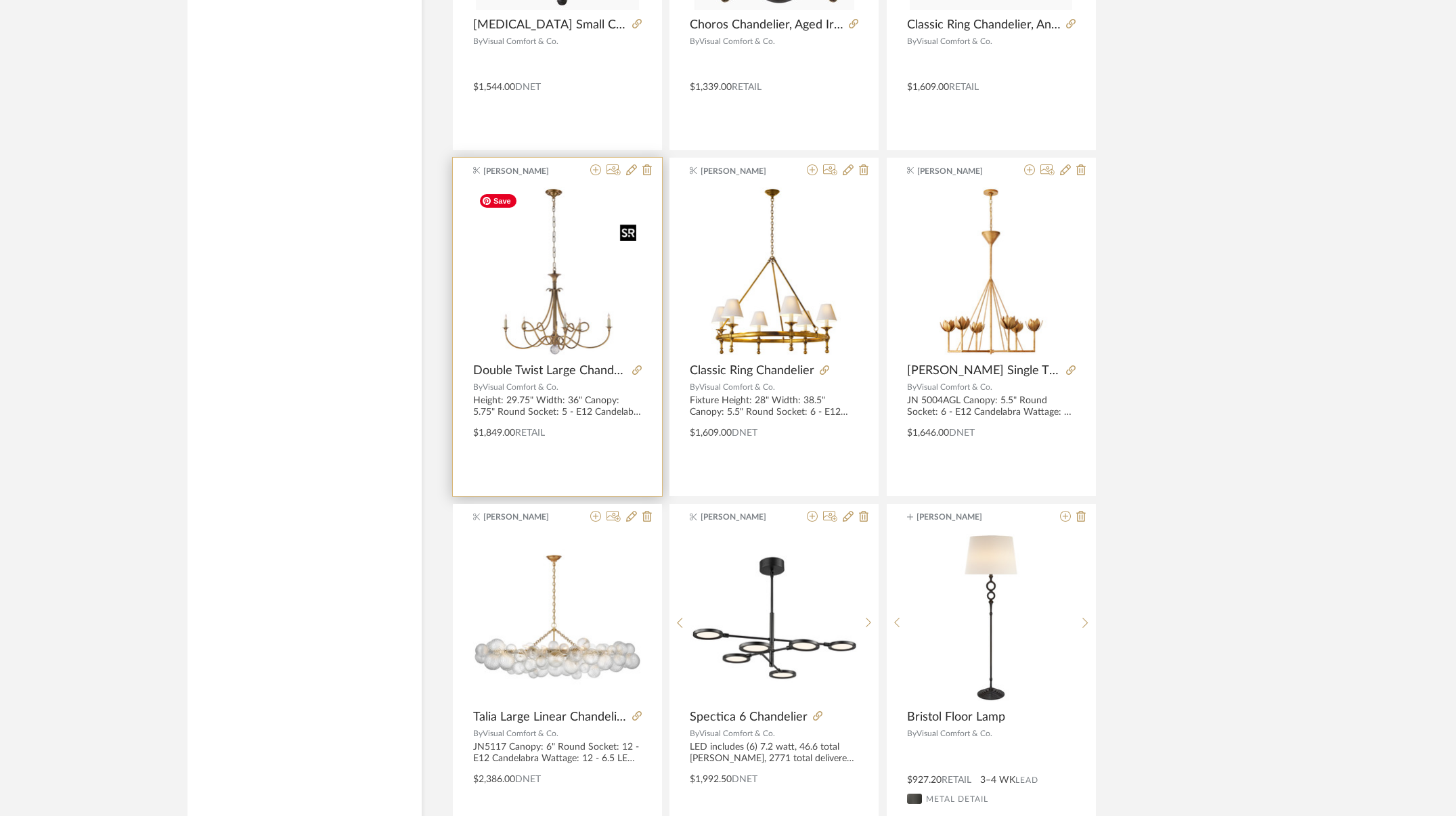
click at [622, 335] on img "0" at bounding box center [557, 272] width 168 height 168
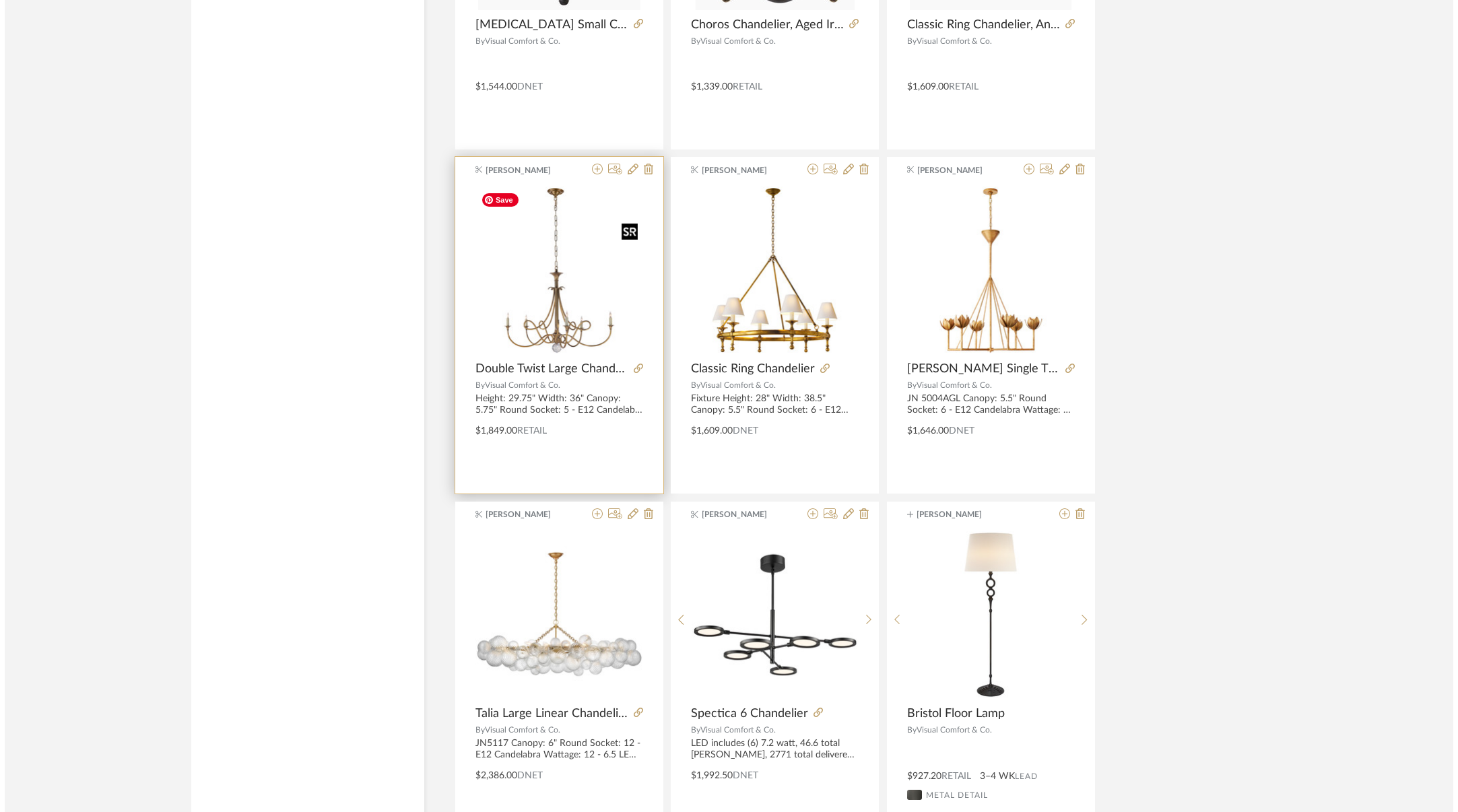
scroll to position [0, 0]
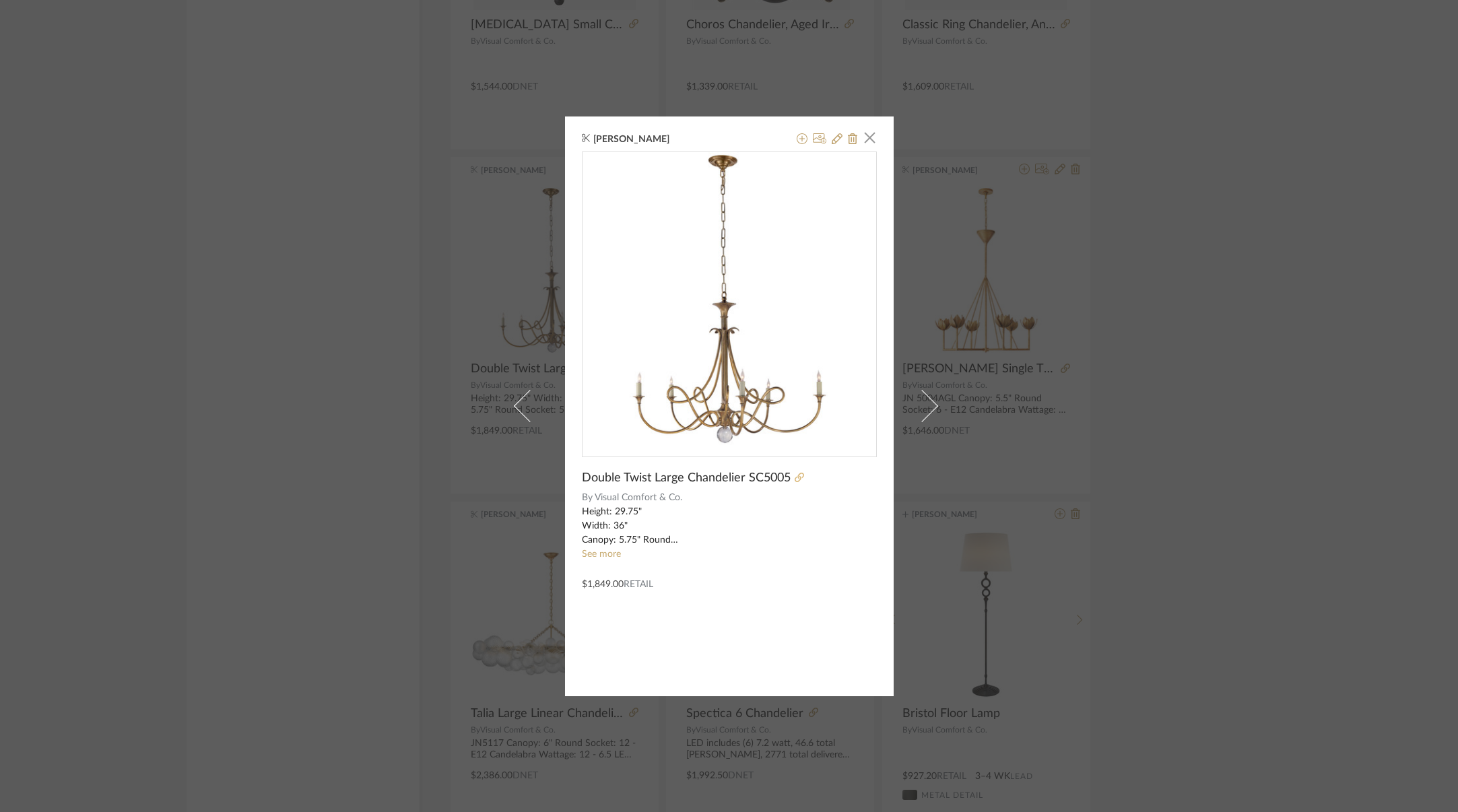
click at [794, 478] on icon at bounding box center [799, 477] width 10 height 10
click at [866, 141] on span "button" at bounding box center [870, 138] width 27 height 27
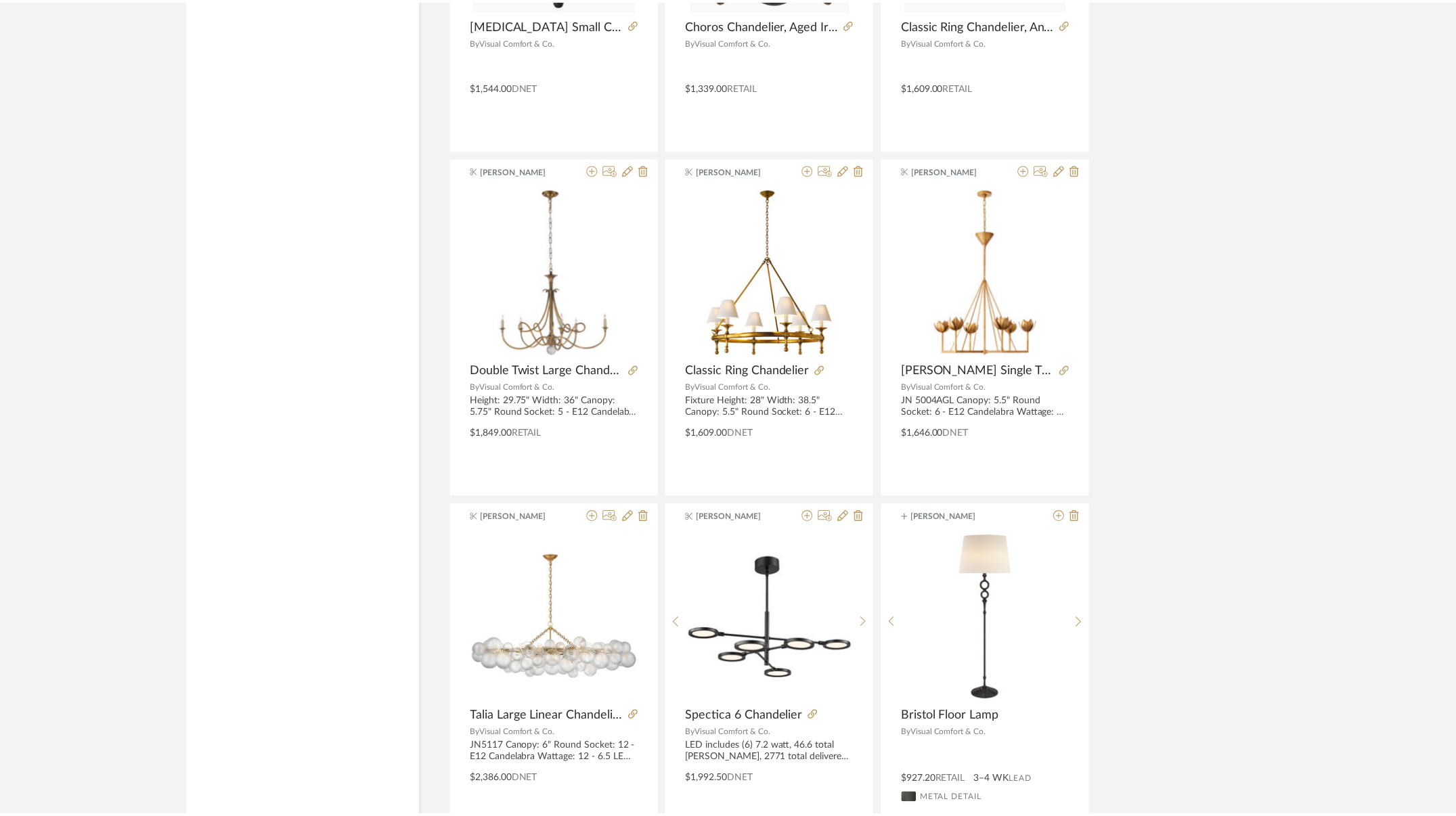
scroll to position [11235, 0]
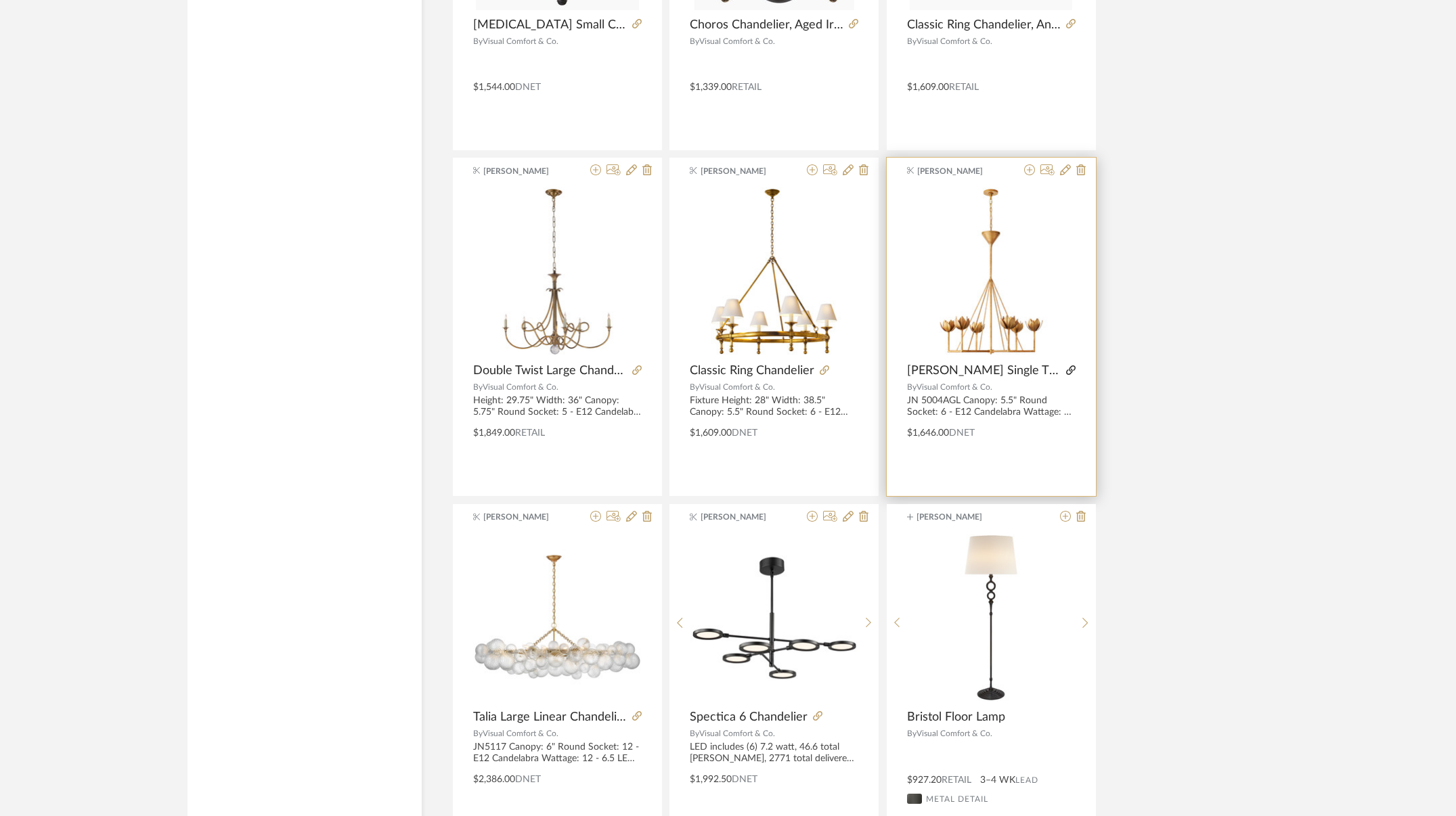
click at [1071, 368] on icon at bounding box center [1070, 370] width 10 height 10
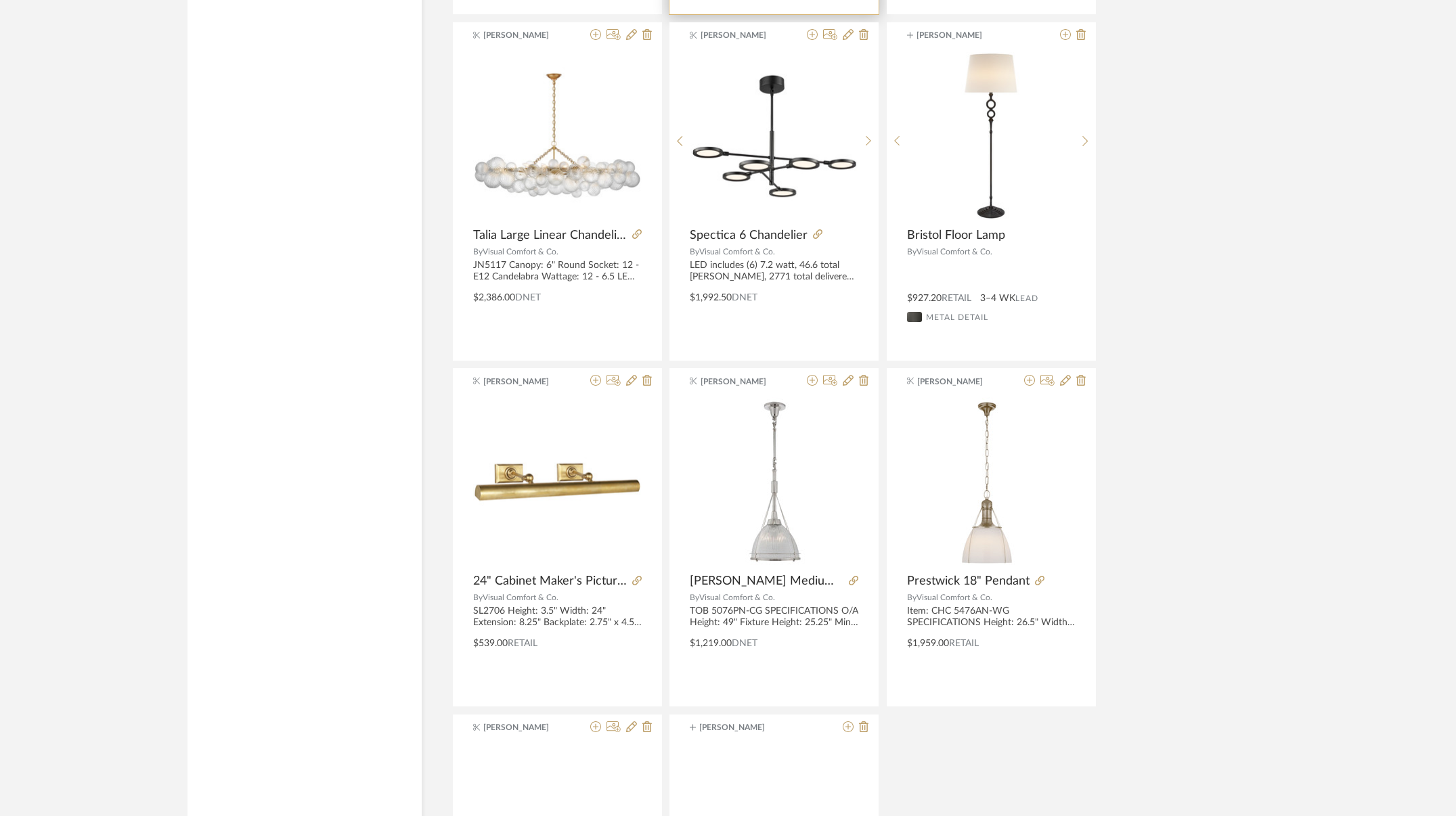
scroll to position [12021, 0]
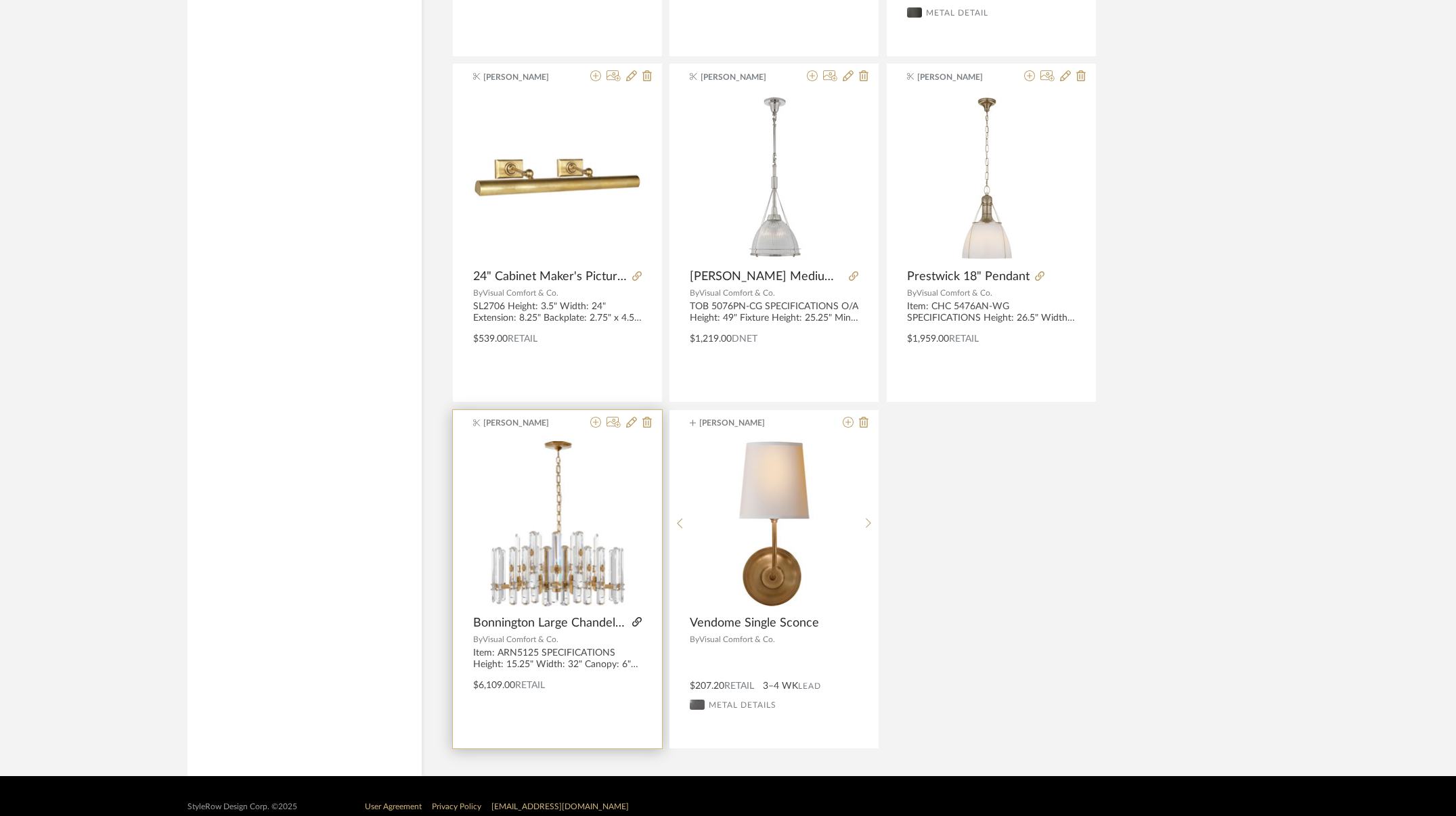
click at [634, 619] on icon at bounding box center [637, 622] width 10 height 10
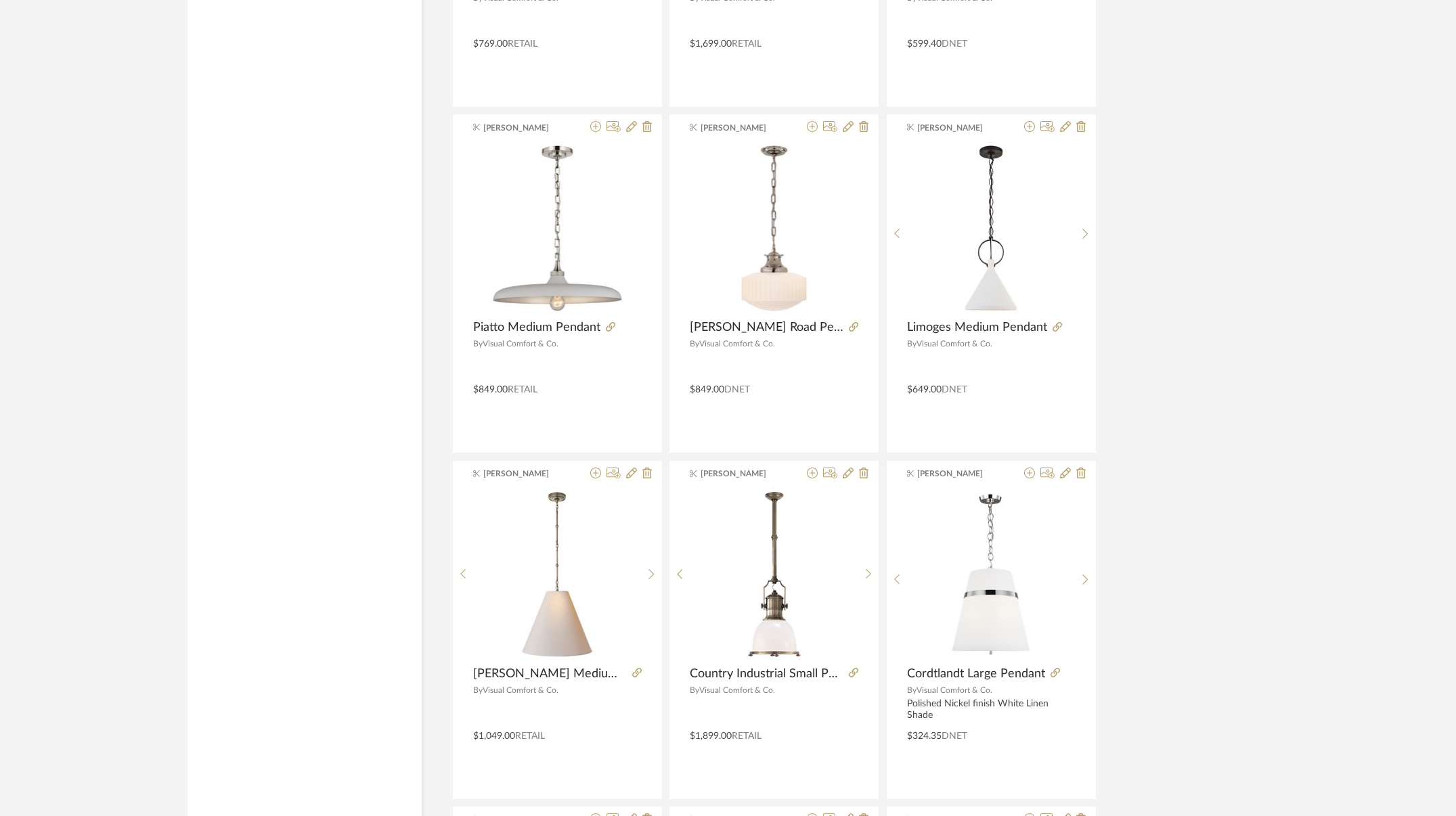
scroll to position [0, 0]
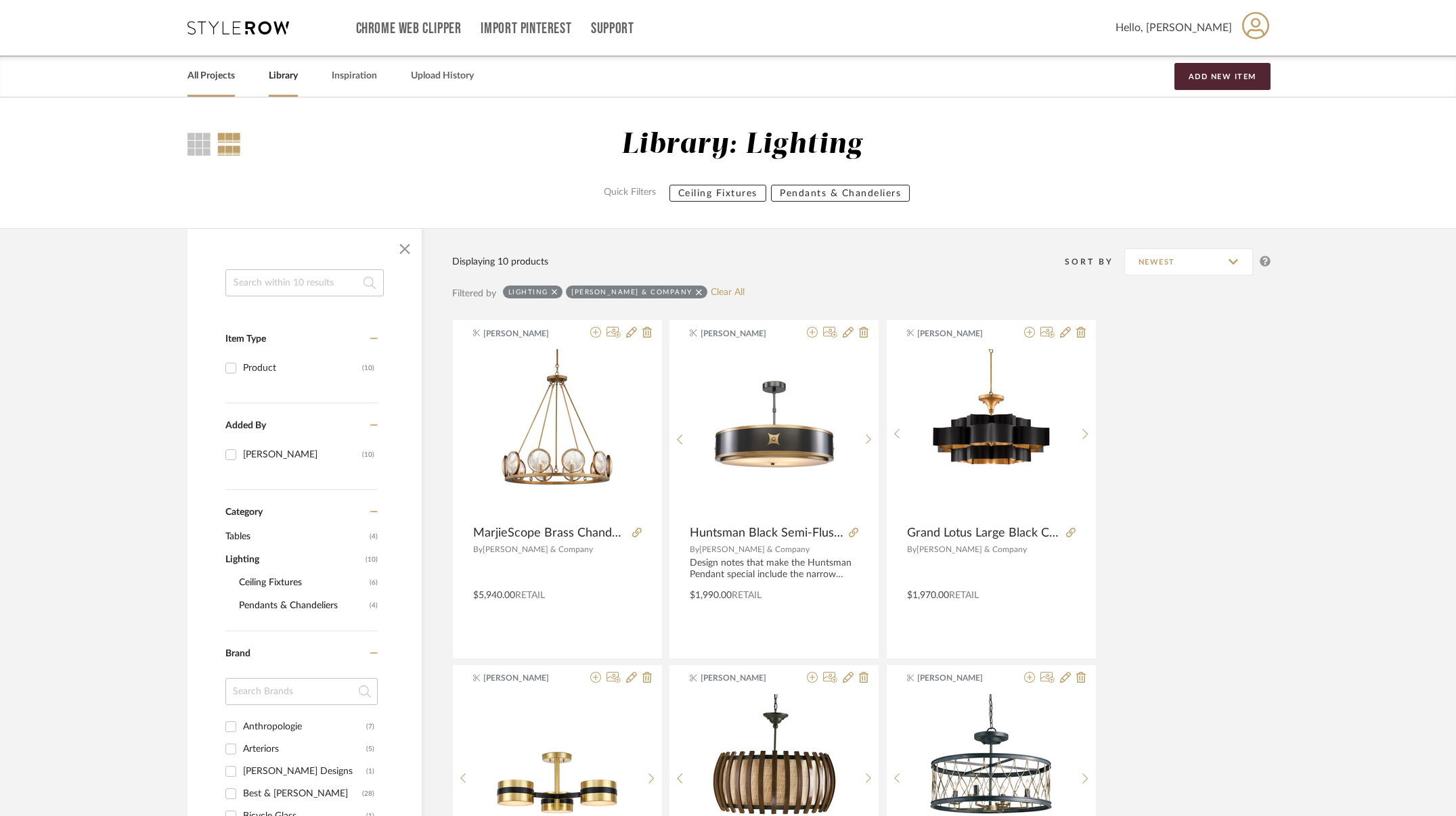
click at [220, 76] on link "All Projects" at bounding box center [211, 76] width 47 height 19
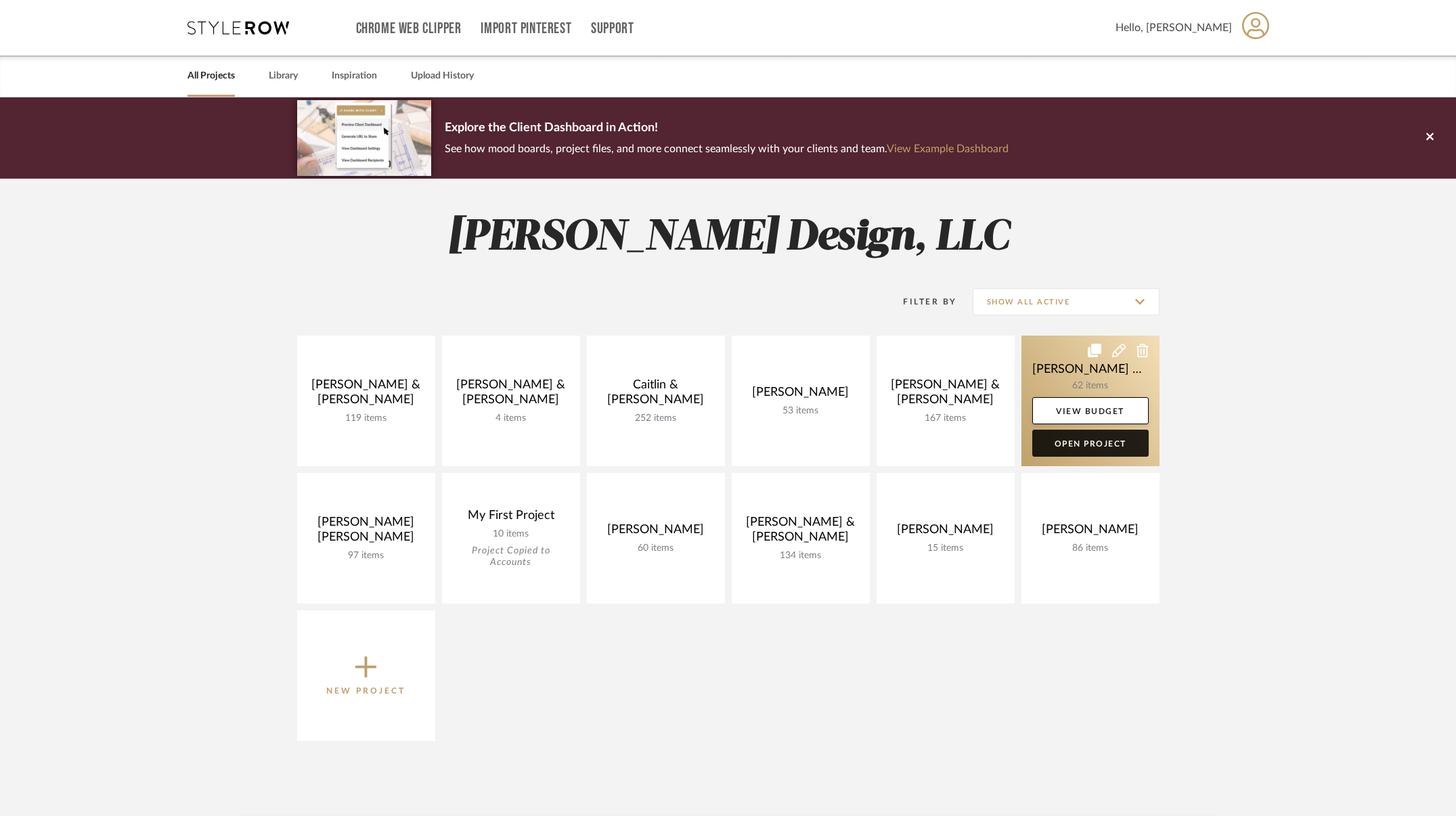
click at [1115, 441] on link "Open Project" at bounding box center [1090, 443] width 117 height 27
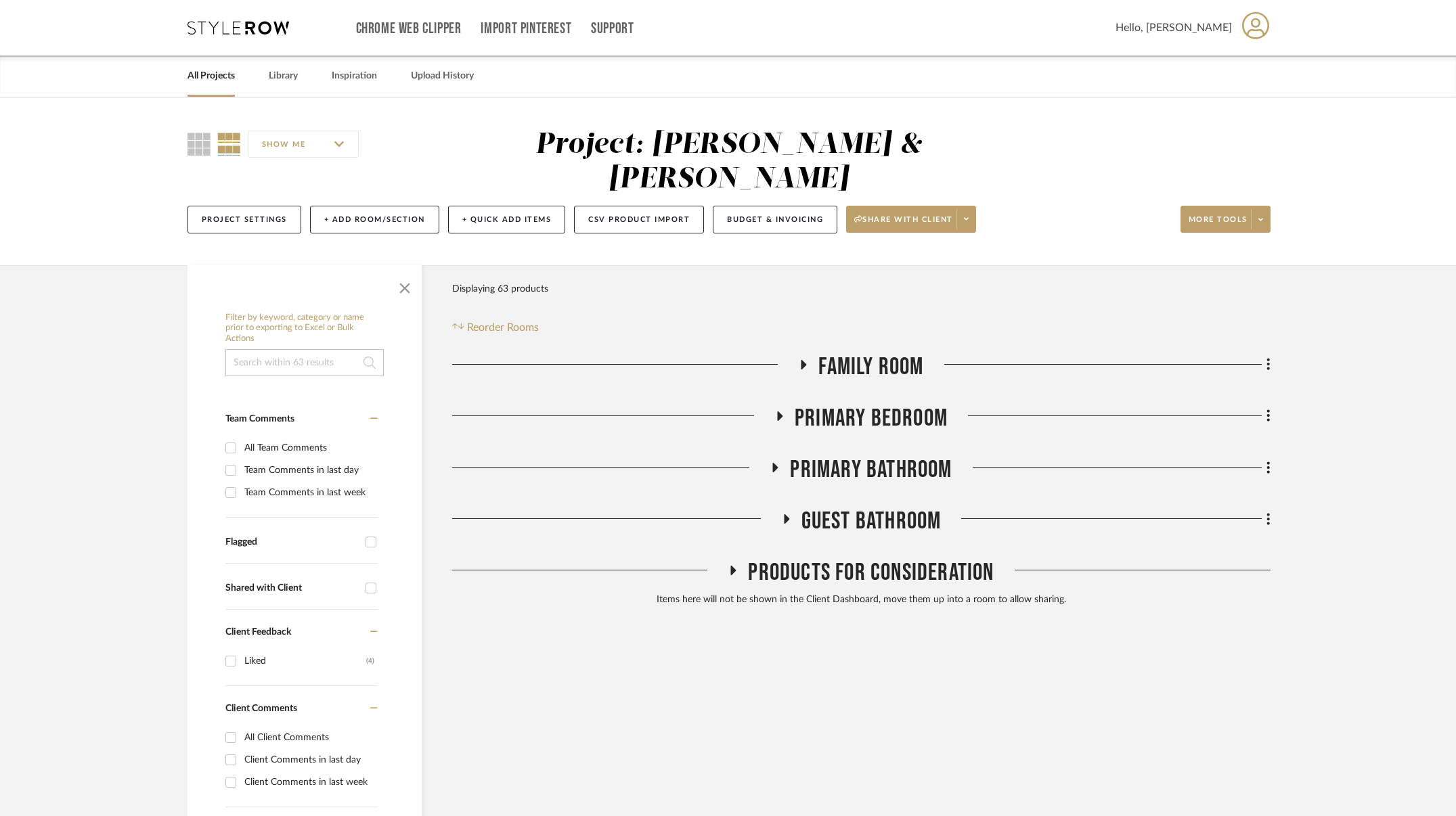
click at [805, 360] on icon at bounding box center [804, 364] width 5 height 10
